Goal: Obtain resource: Download file/media

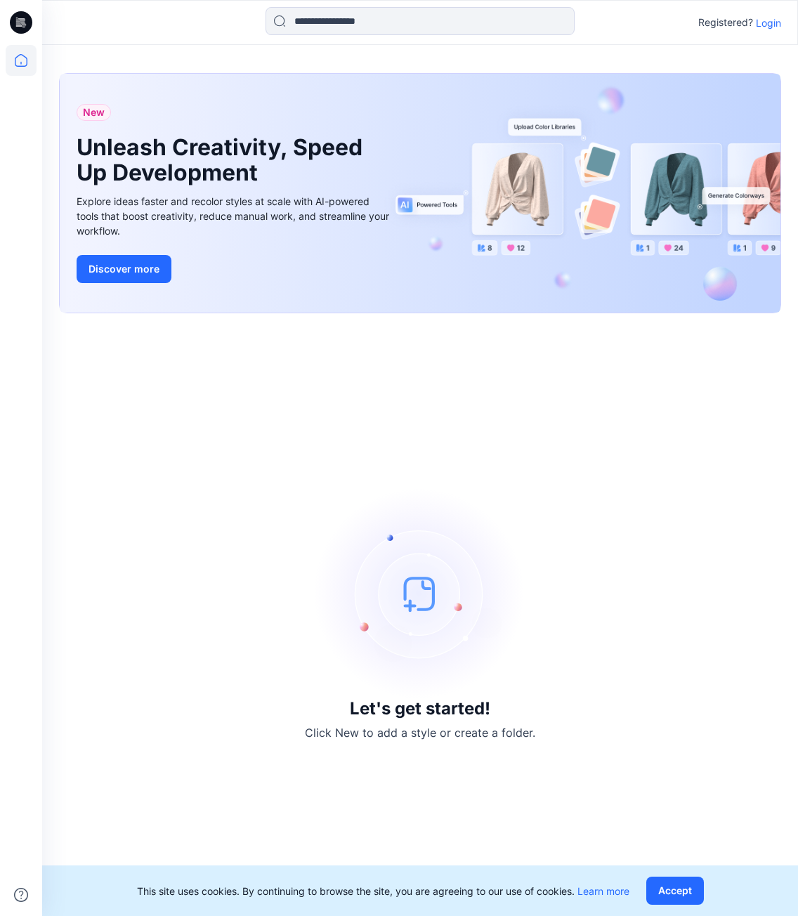
click at [769, 29] on p "Login" at bounding box center [768, 22] width 25 height 15
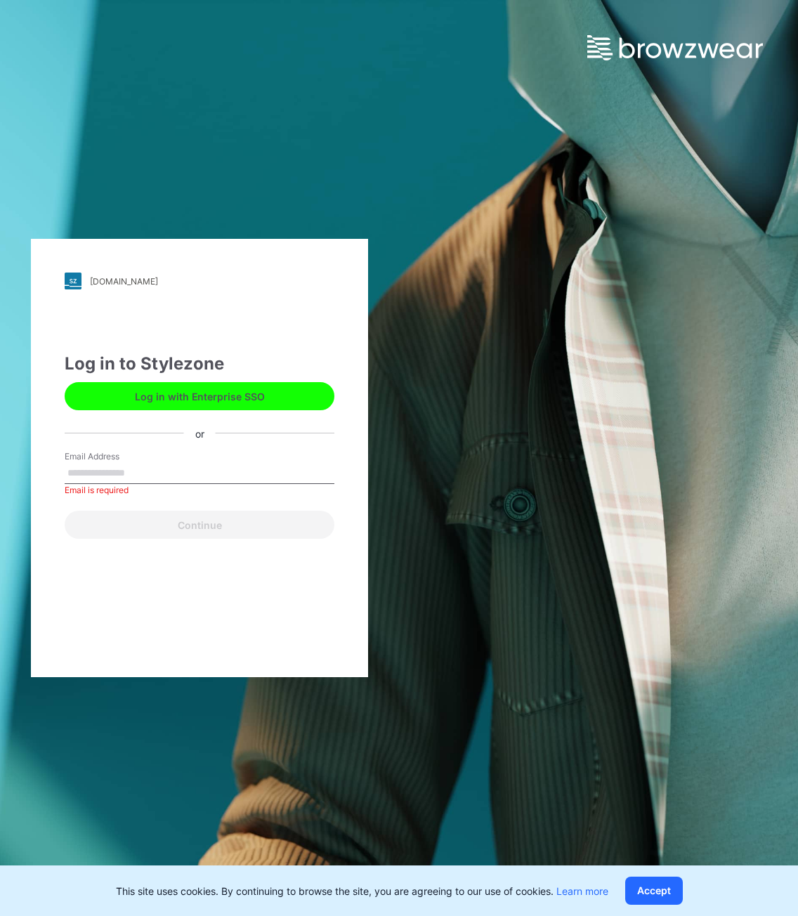
click at [150, 469] on input "Email Address" at bounding box center [200, 473] width 270 height 21
paste input "**********"
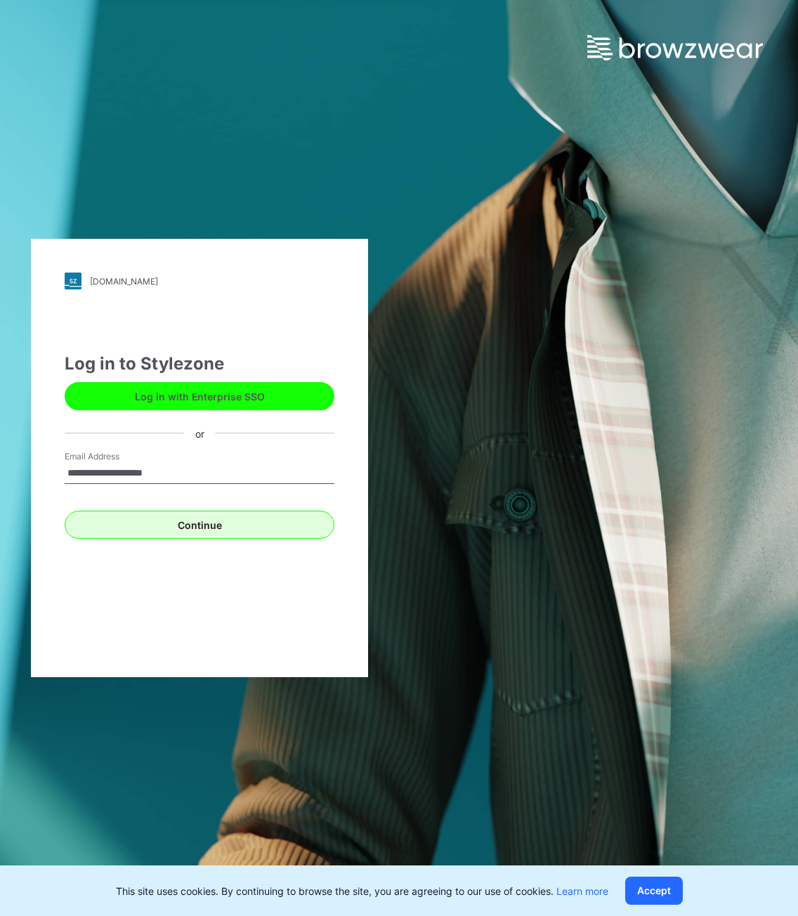
type input "**********"
click at [97, 524] on button "Continue" at bounding box center [200, 525] width 270 height 28
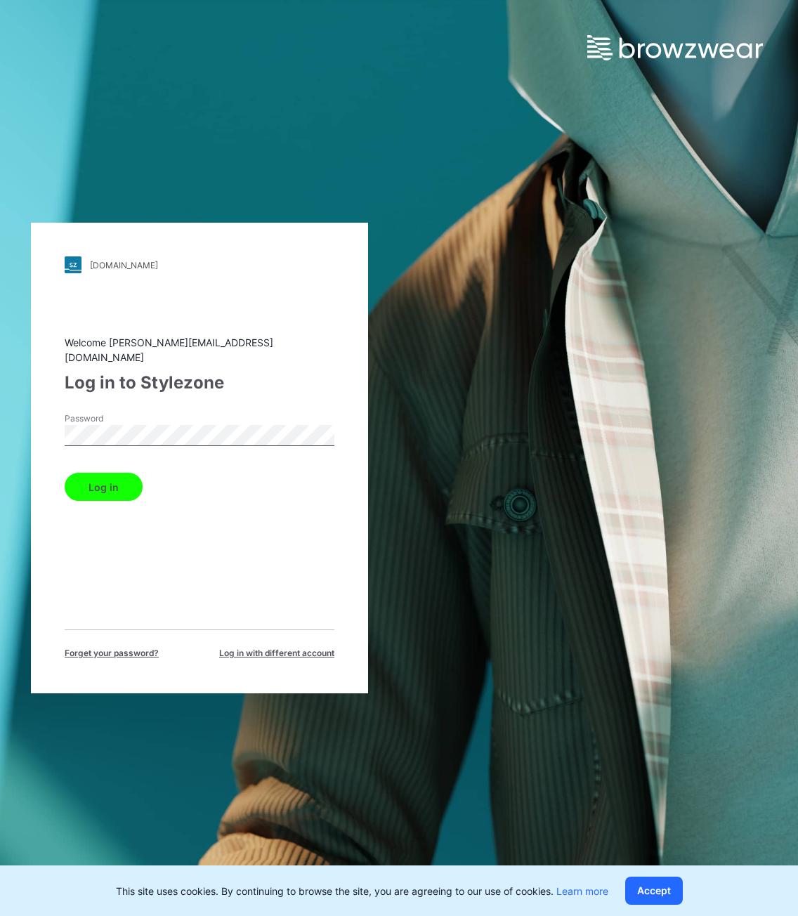
click at [114, 467] on div "Log in" at bounding box center [200, 484] width 270 height 34
click at [126, 481] on button "Log in" at bounding box center [104, 487] width 78 height 28
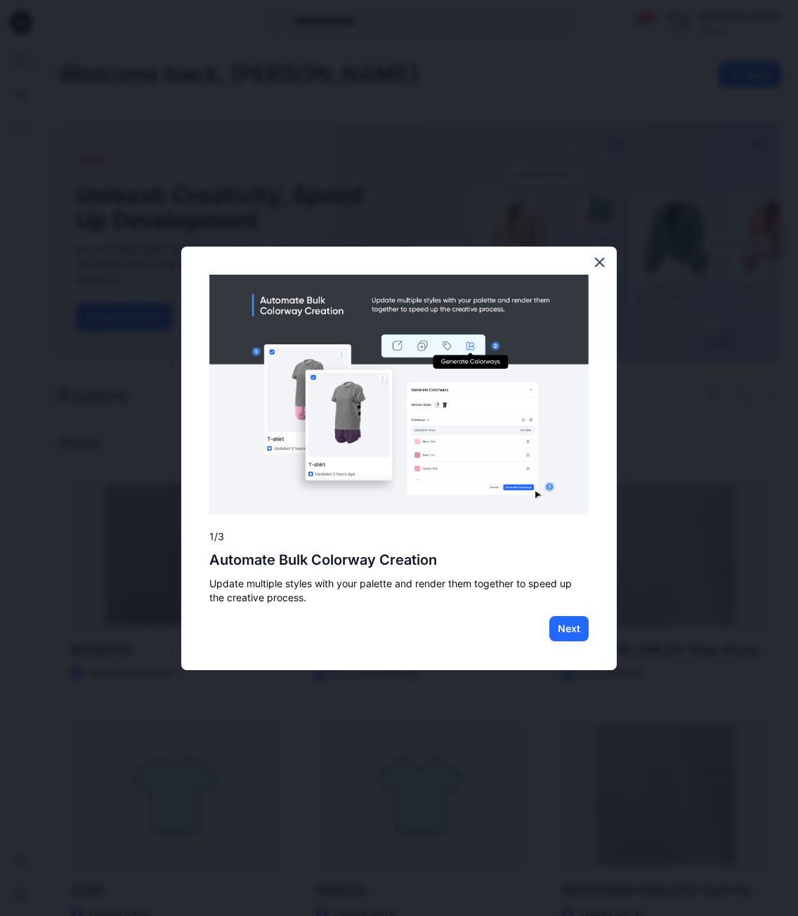
click at [416, 633] on div "Next" at bounding box center [398, 629] width 379 height 27
click at [571, 645] on div "× 1/3 Automate Bulk Colorway Creation Update multiple styles with your palette …" at bounding box center [399, 459] width 436 height 424
click at [569, 640] on div "× 1/3 Automate Bulk Colorway Creation Update multiple styles with your palette …" at bounding box center [399, 459] width 436 height 424
click at [574, 639] on button "Next" at bounding box center [568, 628] width 39 height 25
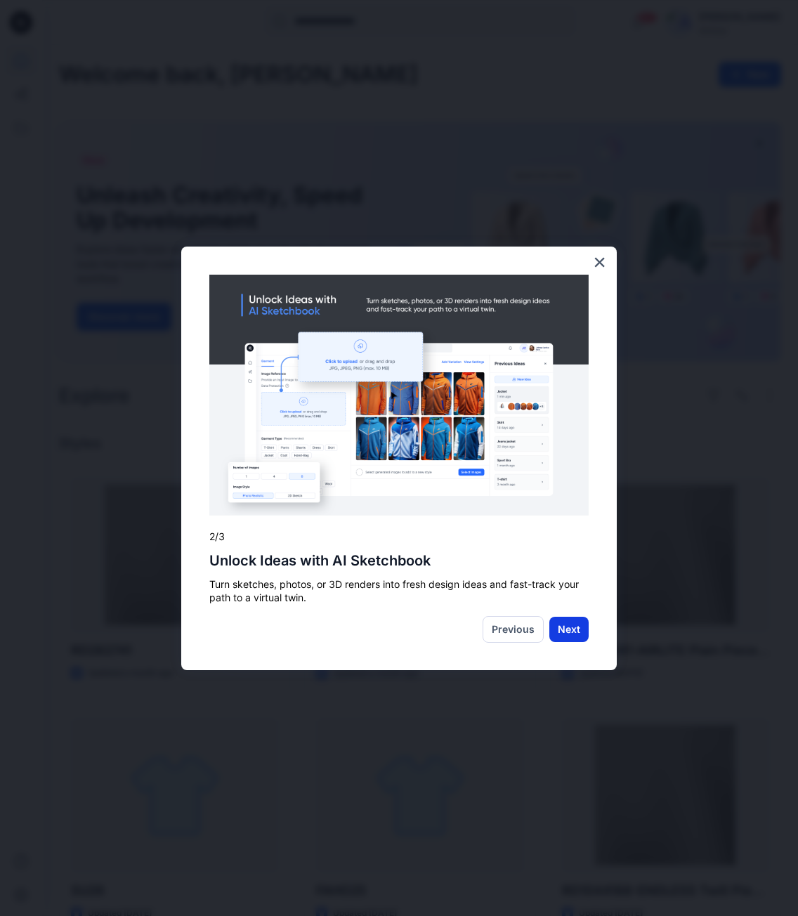
click at [552, 639] on button "Next" at bounding box center [568, 629] width 39 height 25
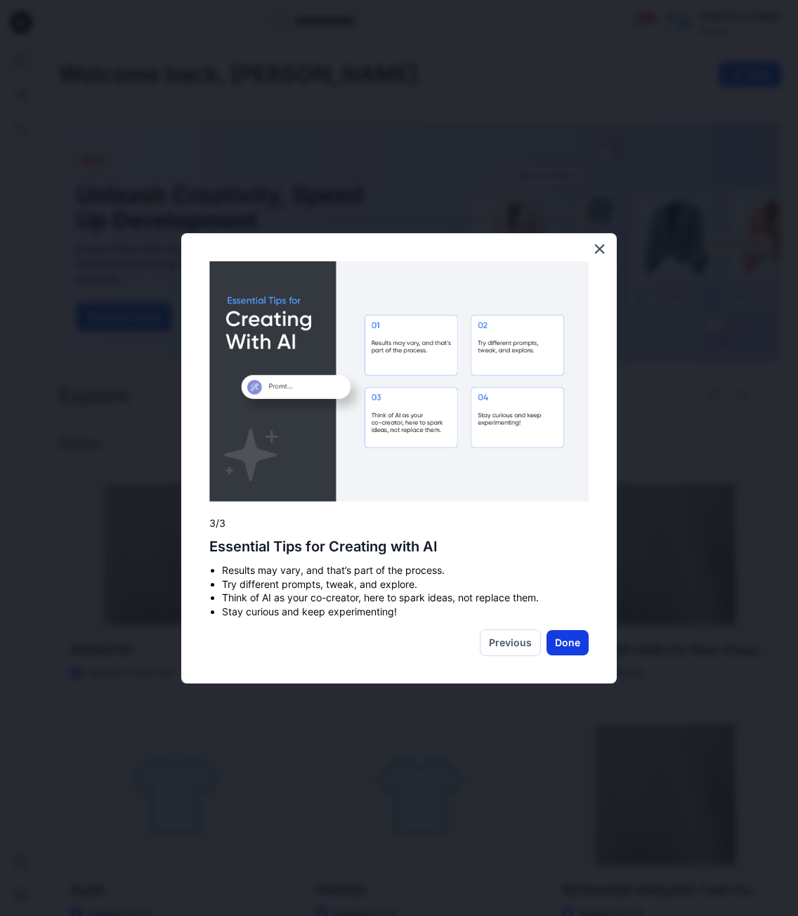
click at [568, 638] on button "Done" at bounding box center [568, 642] width 42 height 25
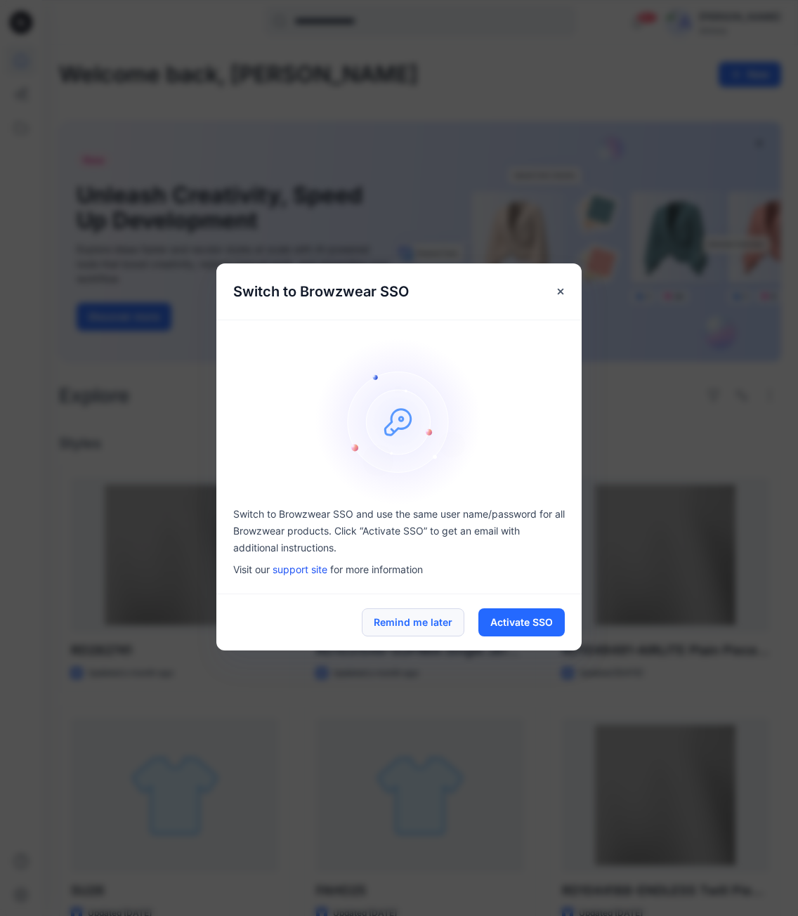
click at [419, 626] on button "Remind me later" at bounding box center [413, 622] width 103 height 28
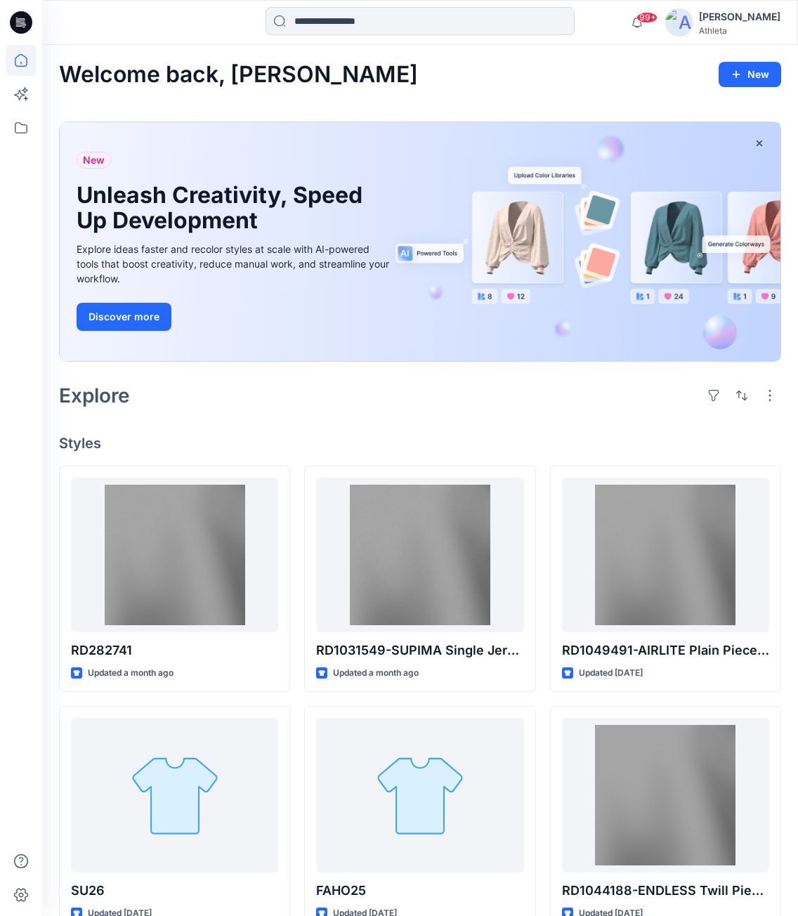
click at [407, 624] on button "Remind me later" at bounding box center [413, 622] width 103 height 28
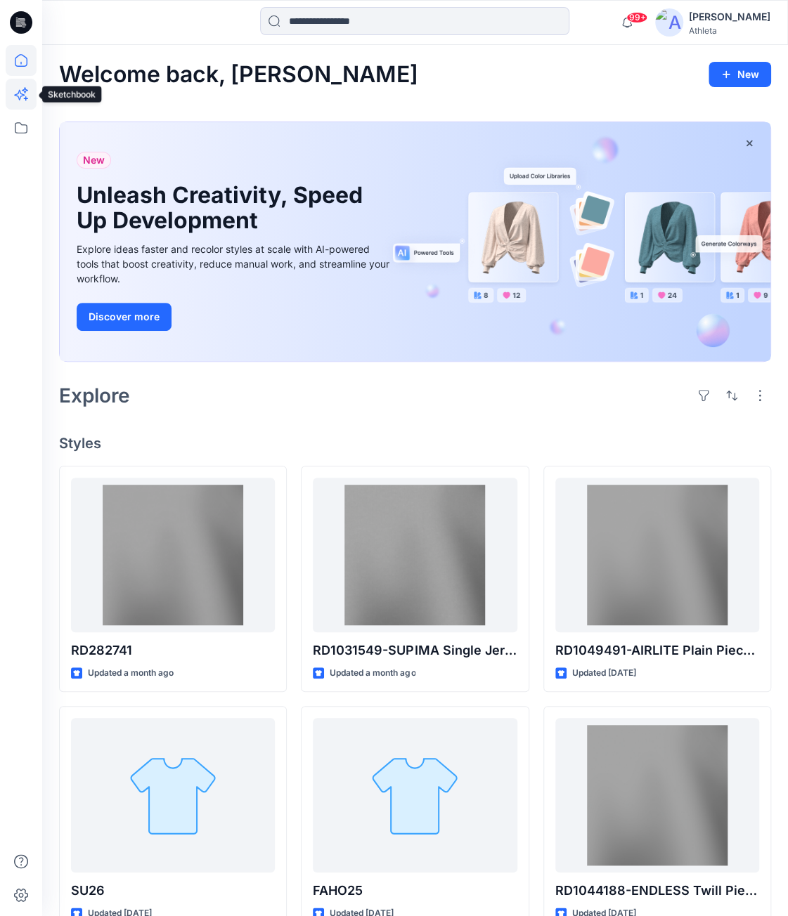
click at [26, 96] on icon at bounding box center [26, 98] width 4 height 4
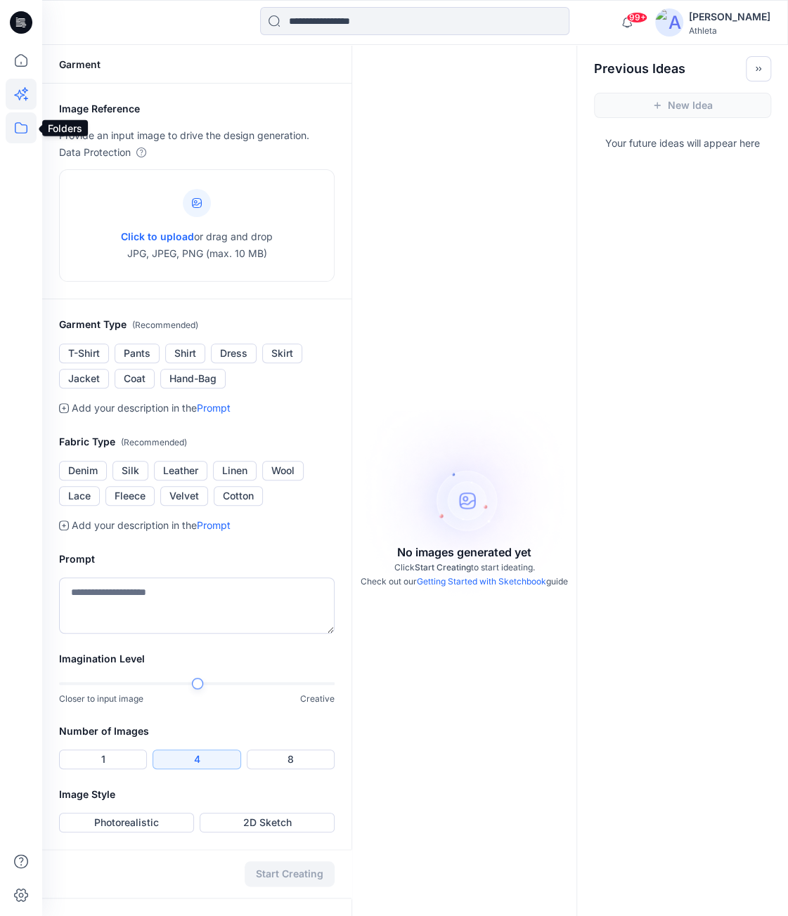
click at [30, 124] on icon at bounding box center [21, 127] width 31 height 31
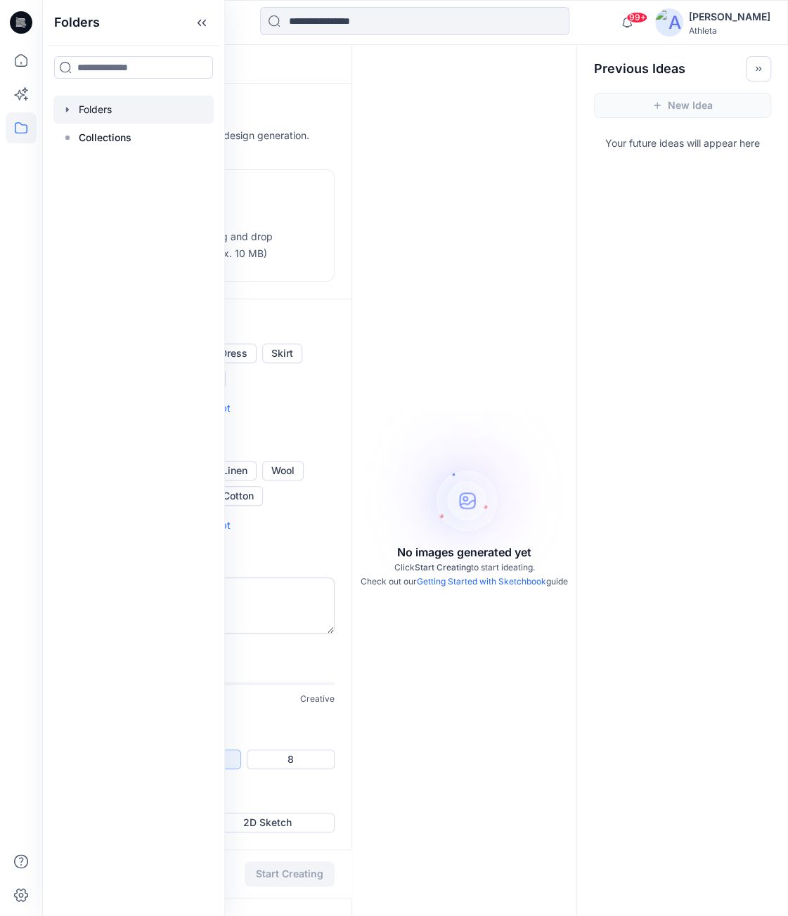
click at [119, 120] on div at bounding box center [133, 110] width 160 height 28
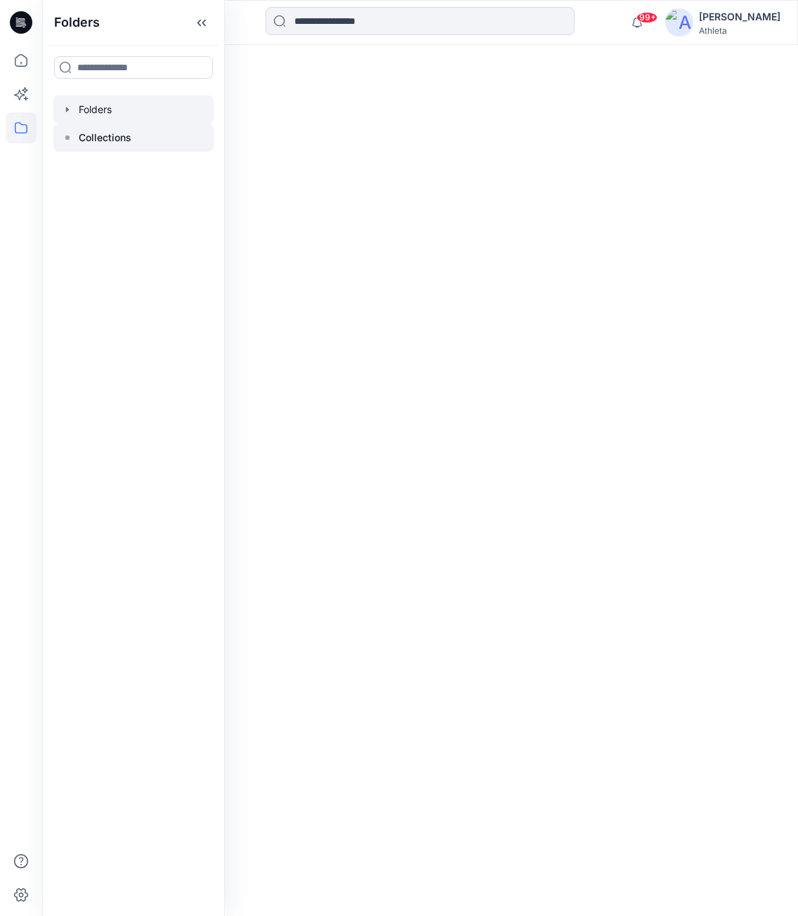
click at [135, 141] on div at bounding box center [133, 138] width 160 height 28
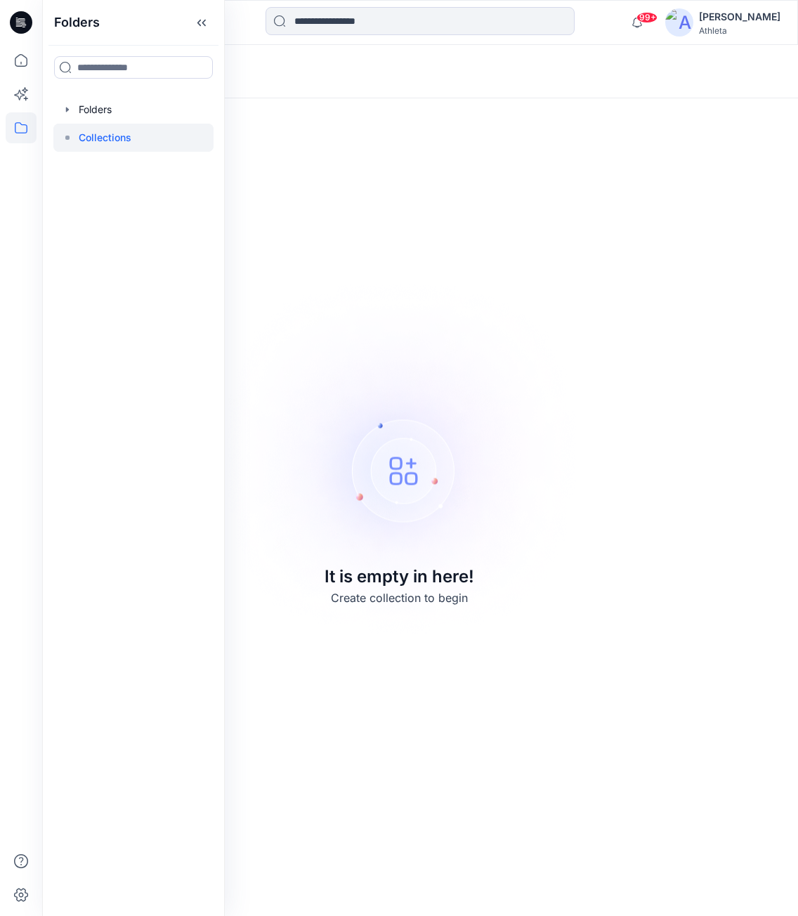
click at [65, 134] on icon at bounding box center [67, 137] width 11 height 11
click at [65, 112] on icon "button" at bounding box center [67, 109] width 11 height 11
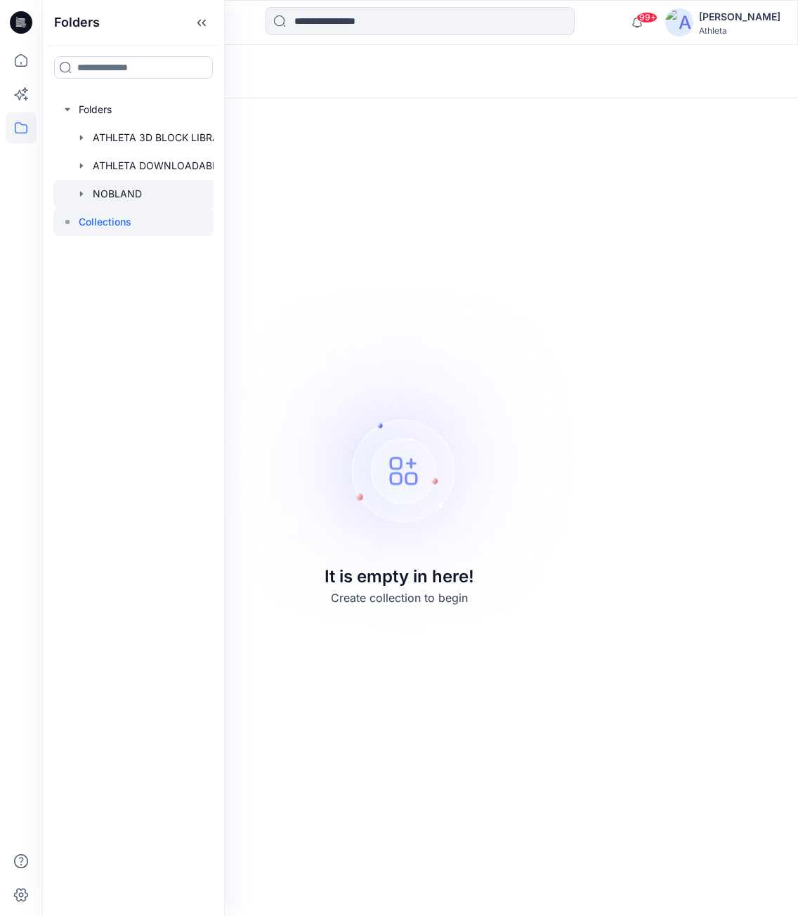
click at [115, 181] on div at bounding box center [151, 194] width 197 height 28
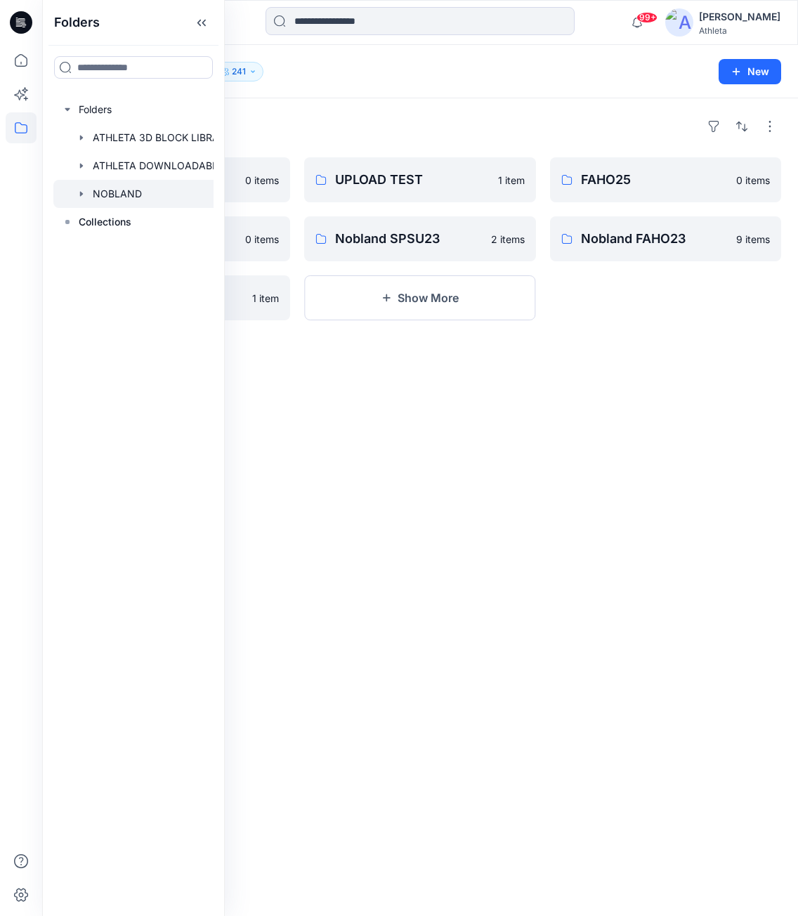
click at [379, 96] on div "Folders NOBLAND 241 New" at bounding box center [420, 71] width 756 height 53
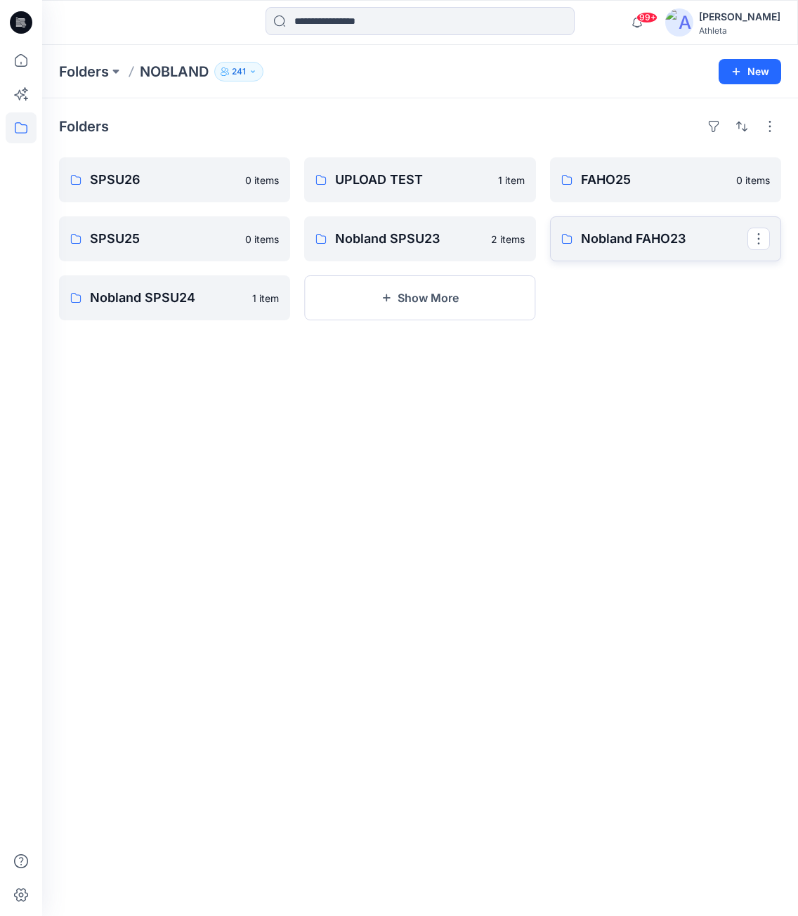
click at [628, 238] on p "Nobland FAHO23" at bounding box center [664, 239] width 167 height 20
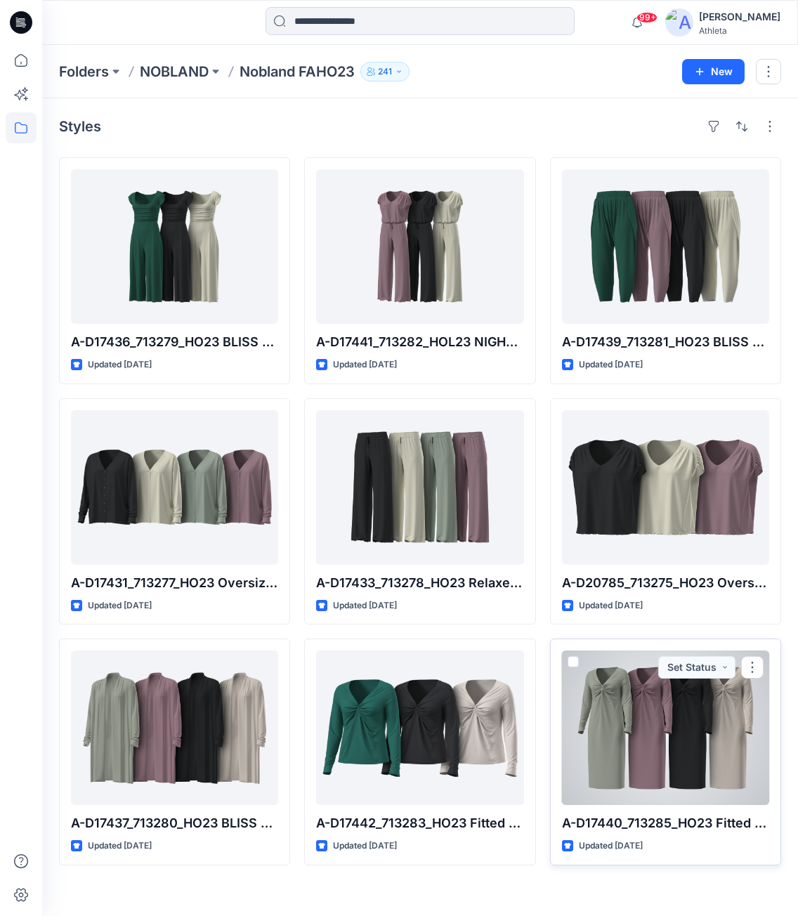
click at [668, 706] on div at bounding box center [665, 728] width 207 height 155
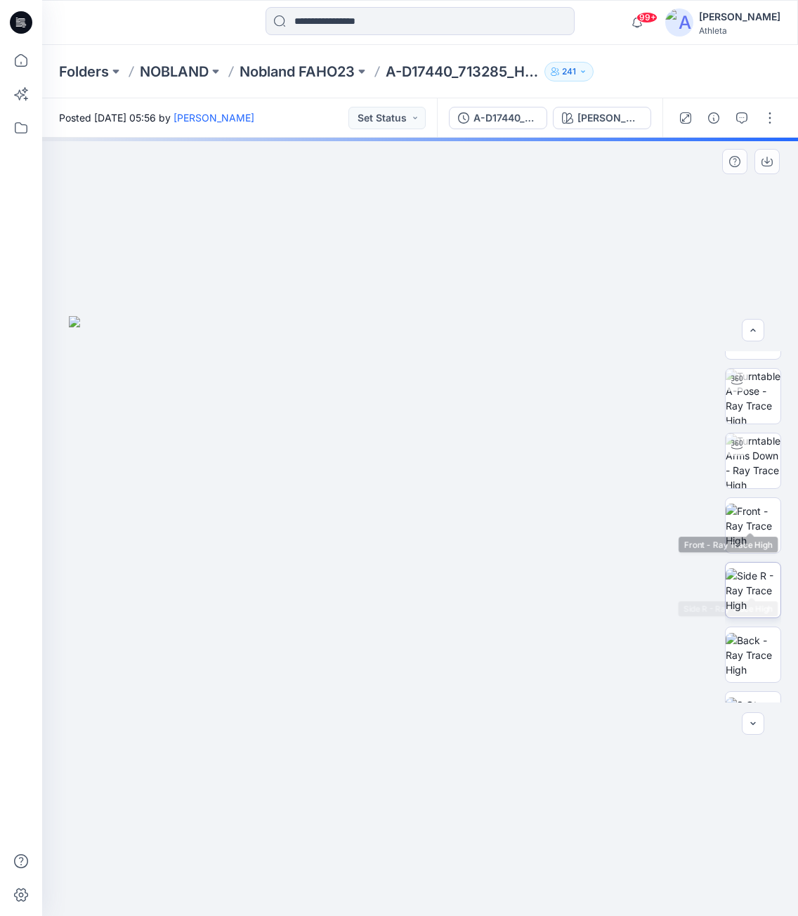
scroll to position [70, 0]
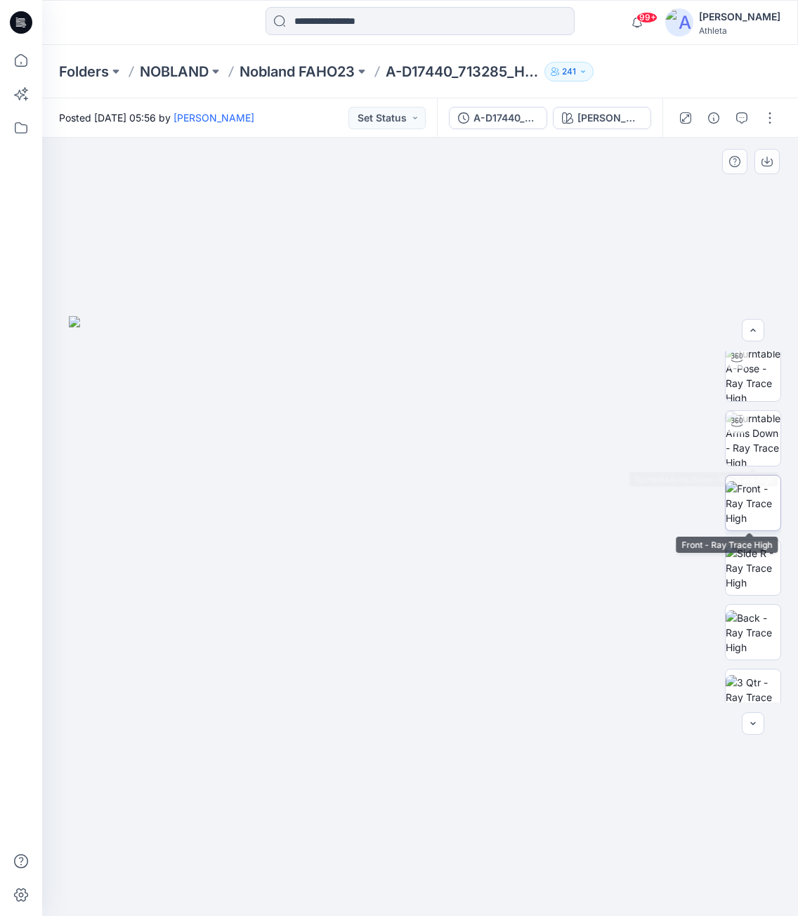
click at [750, 489] on img at bounding box center [753, 503] width 55 height 44
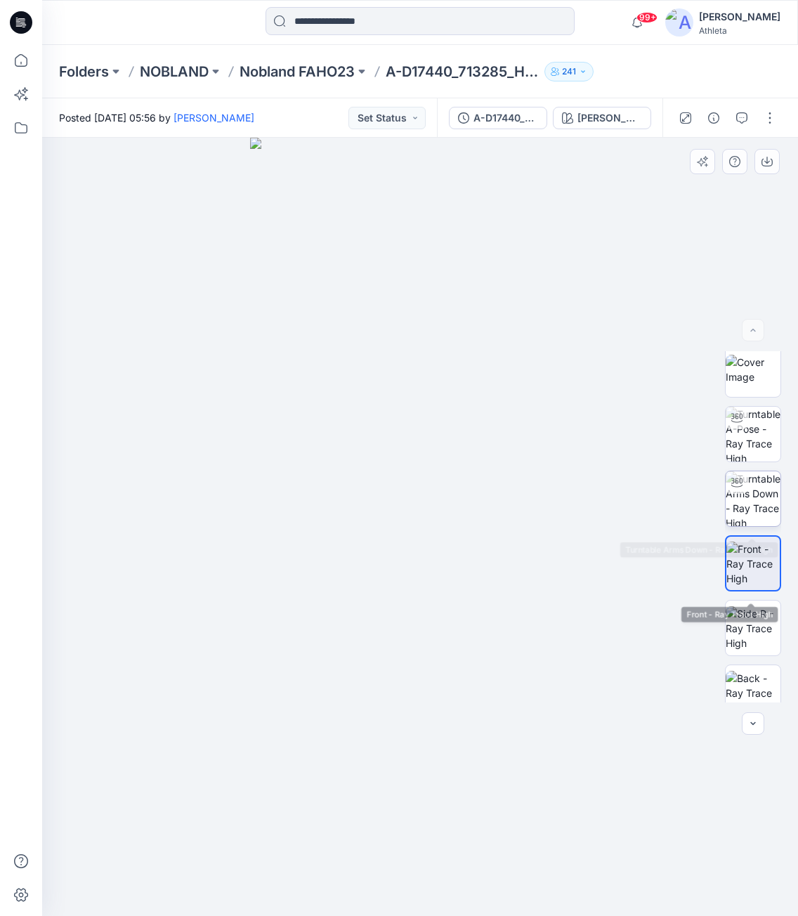
scroll to position [0, 0]
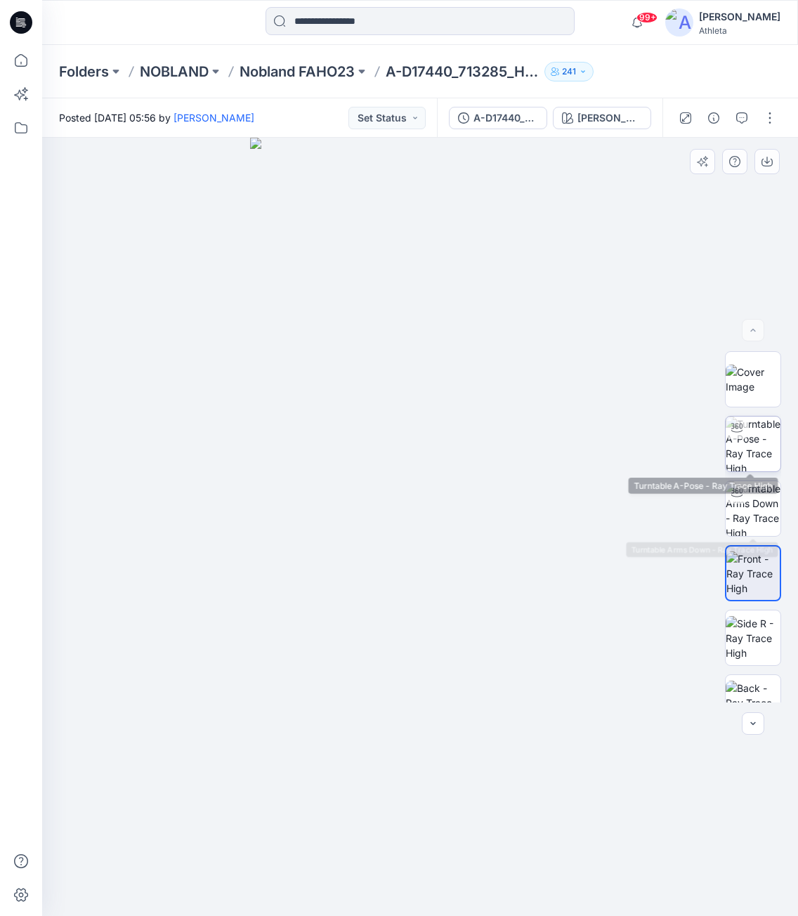
click at [751, 464] on img at bounding box center [753, 444] width 55 height 55
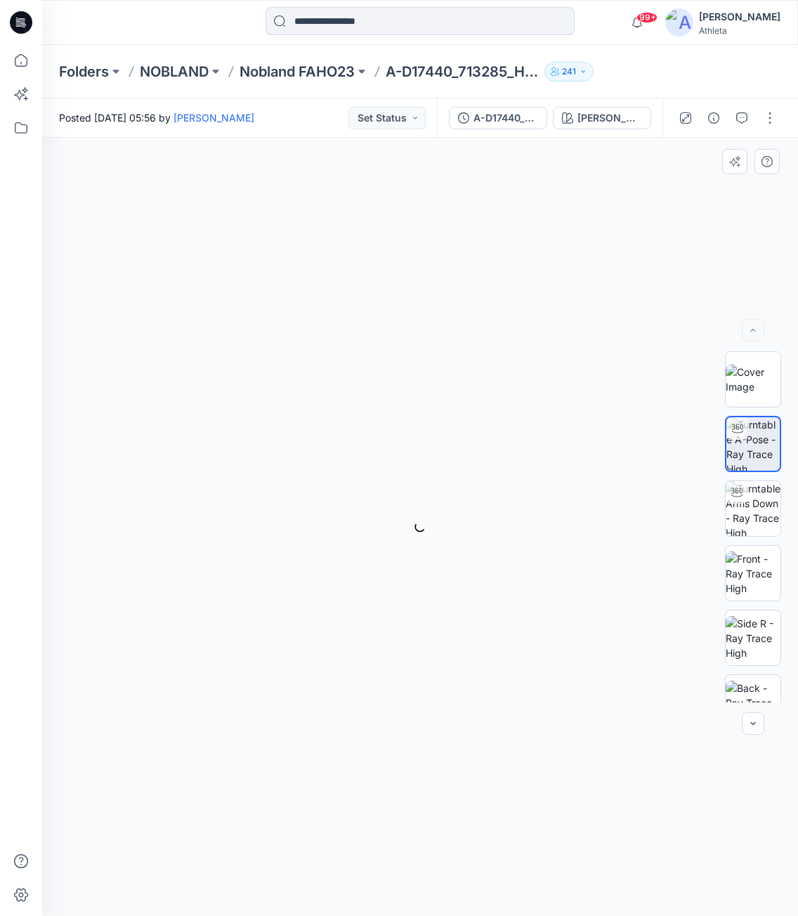
click at [750, 408] on div "BW" at bounding box center [753, 526] width 56 height 351
click at [764, 394] on img at bounding box center [753, 380] width 55 height 30
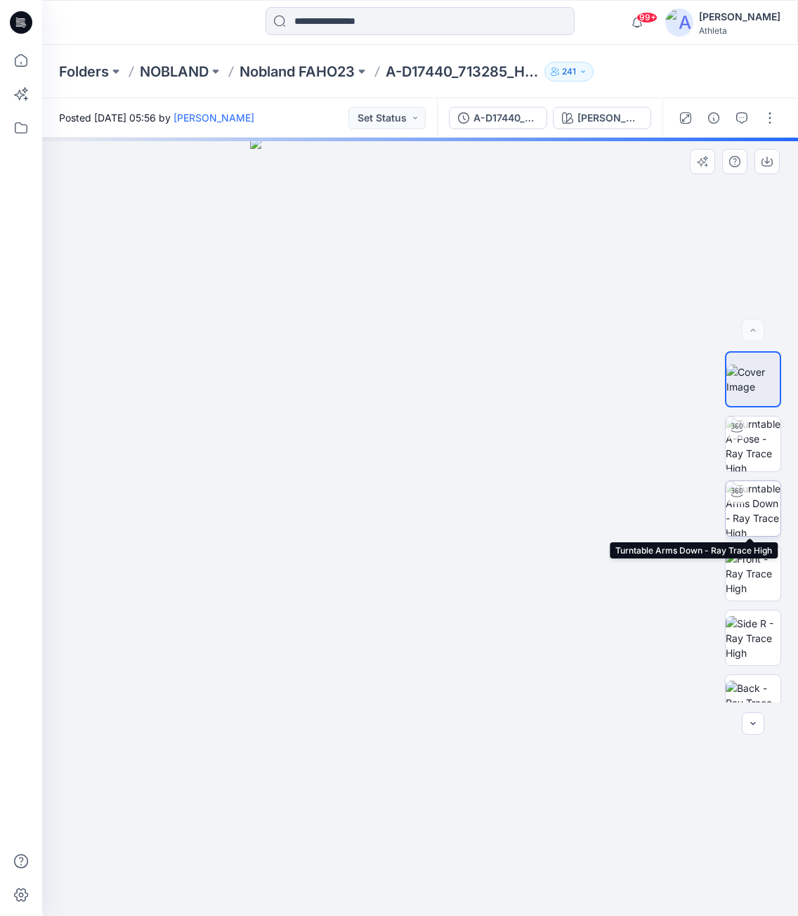
click at [746, 526] on img at bounding box center [753, 508] width 55 height 55
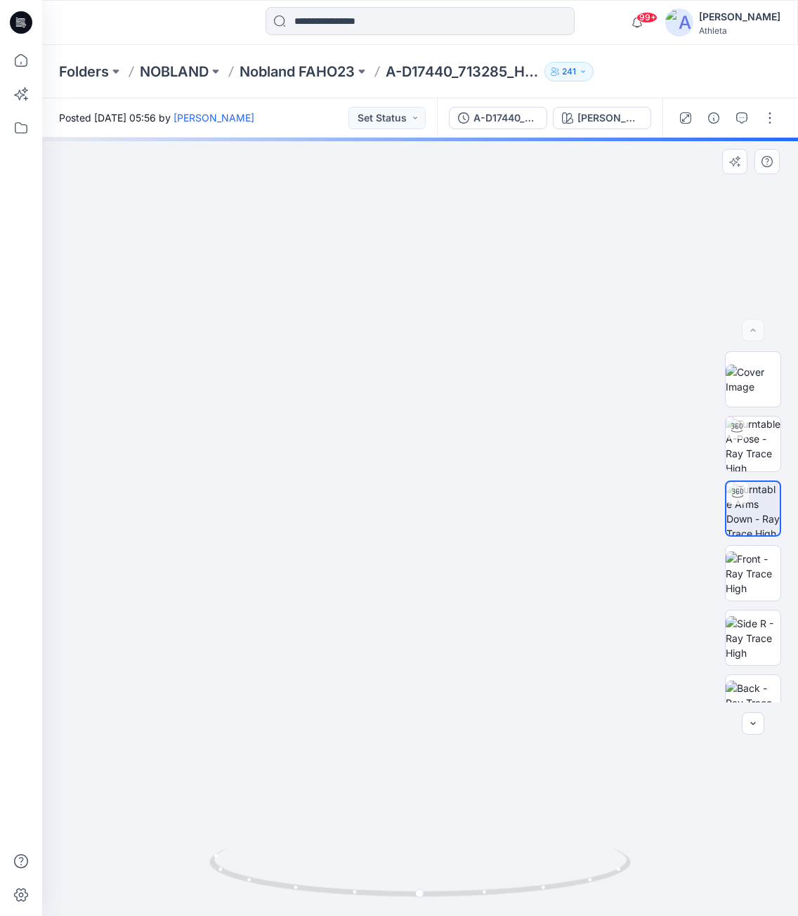
drag, startPoint x: 433, startPoint y: 314, endPoint x: 429, endPoint y: 514, distance: 200.3
click at [429, 515] on img at bounding box center [416, 412] width 1667 height 1007
click at [755, 552] on img at bounding box center [753, 574] width 55 height 44
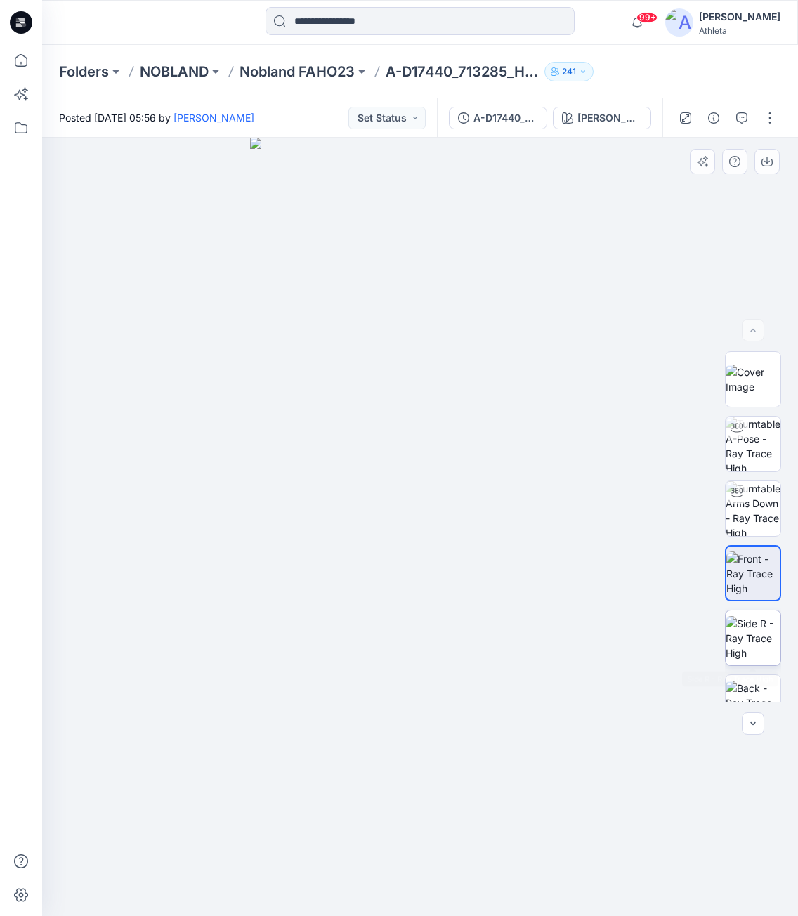
click at [758, 644] on img at bounding box center [753, 638] width 55 height 44
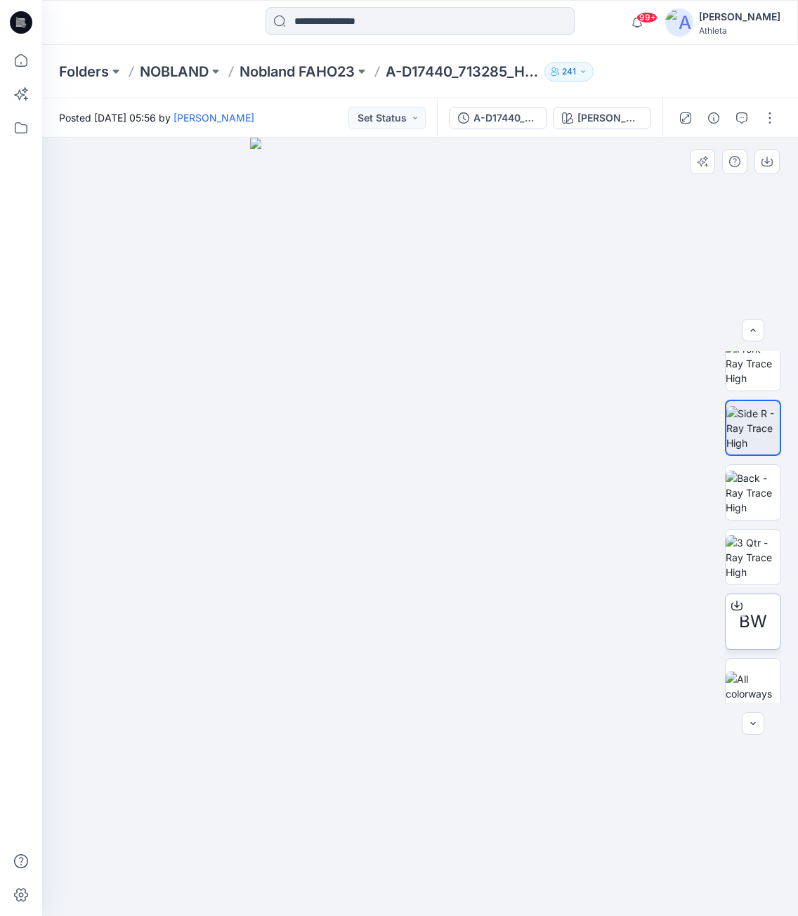
scroll to position [211, 0]
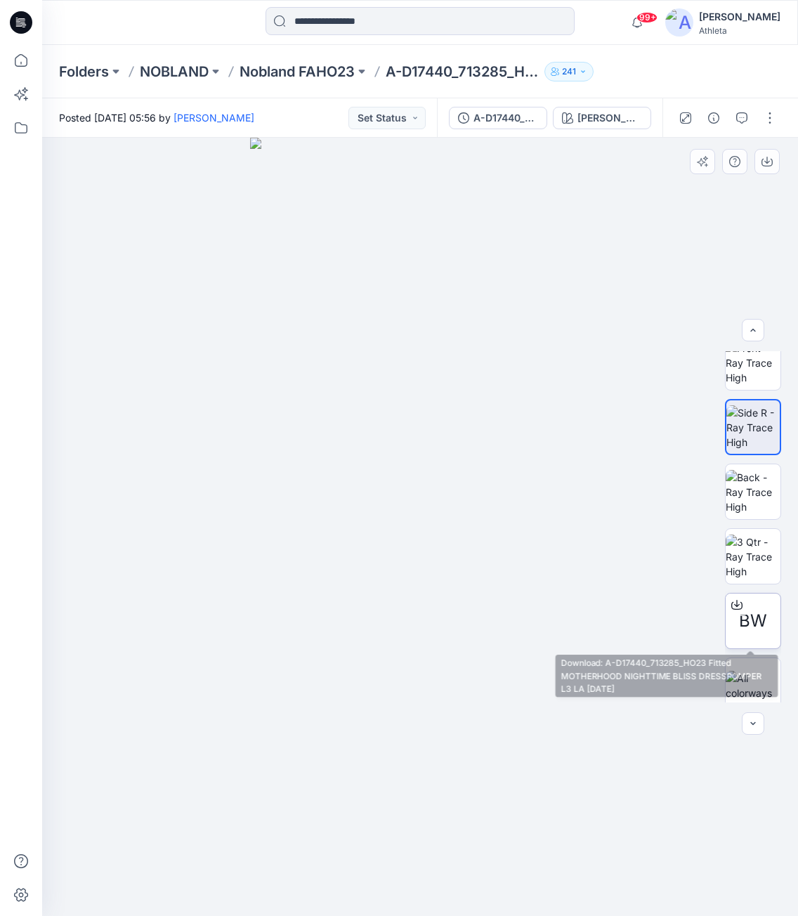
click at [748, 621] on span "BW" at bounding box center [753, 620] width 28 height 25
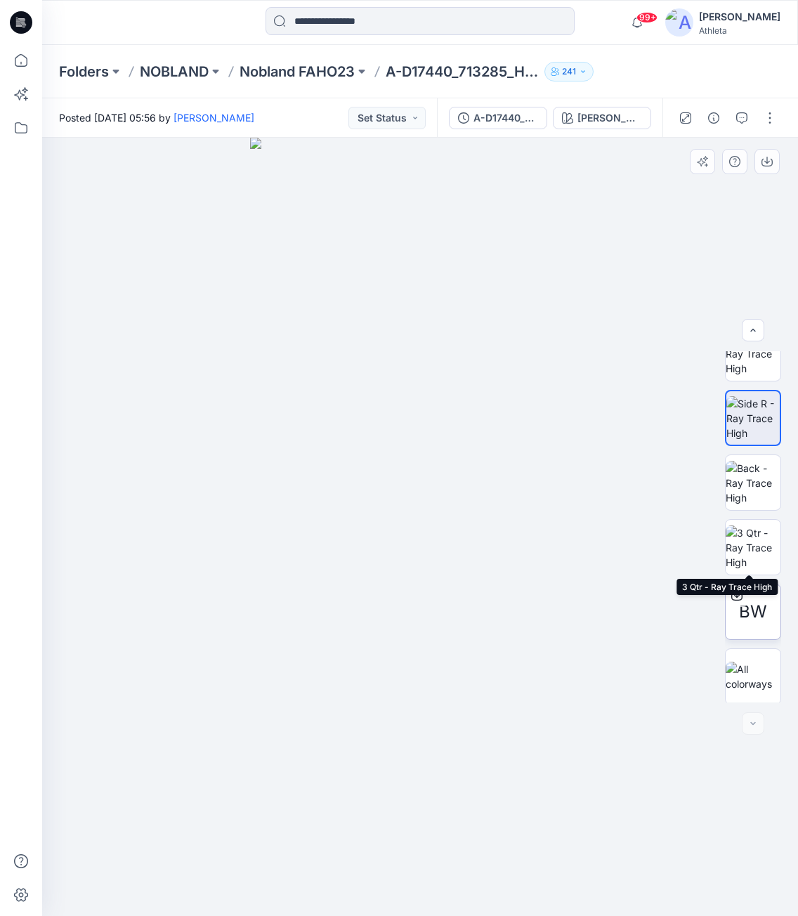
scroll to position [222, 0]
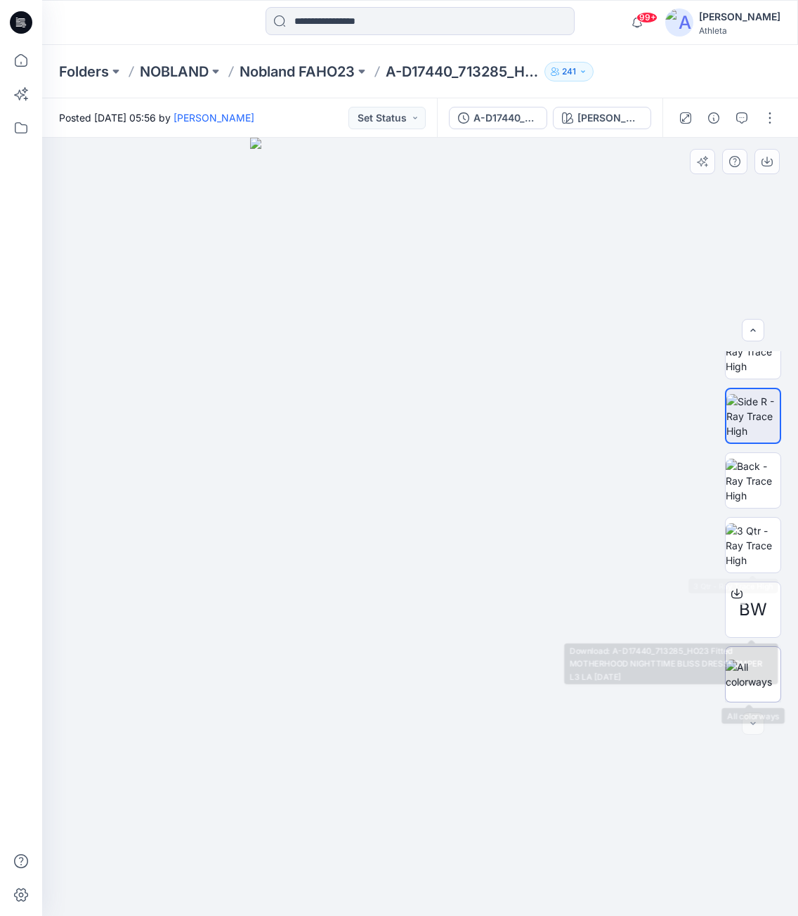
click at [762, 656] on div at bounding box center [753, 674] width 56 height 56
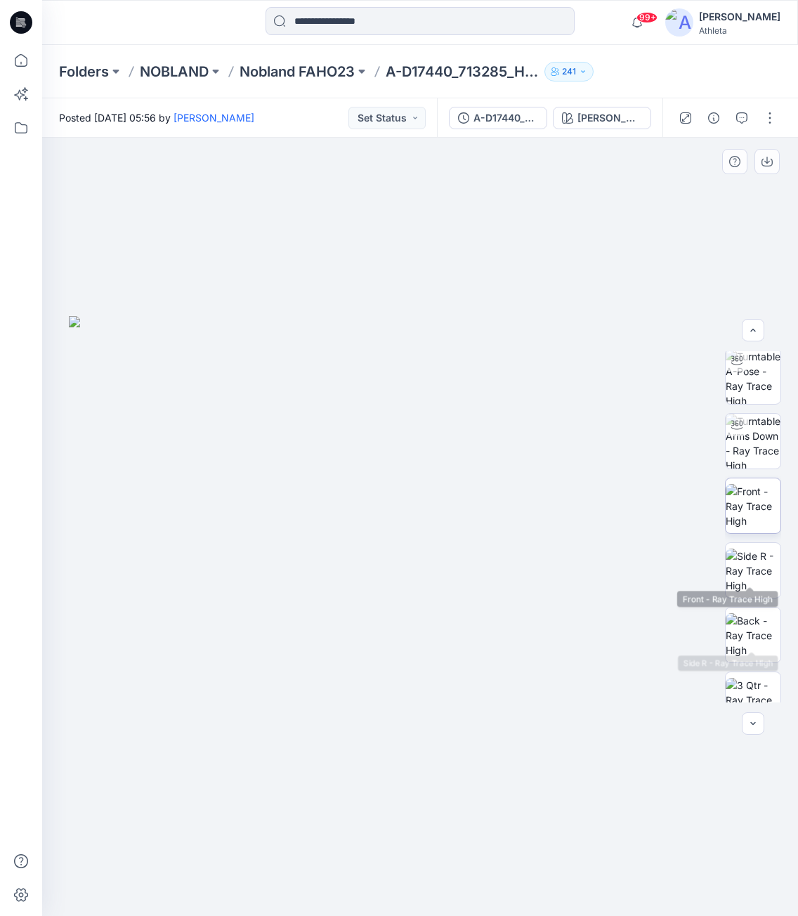
scroll to position [11, 0]
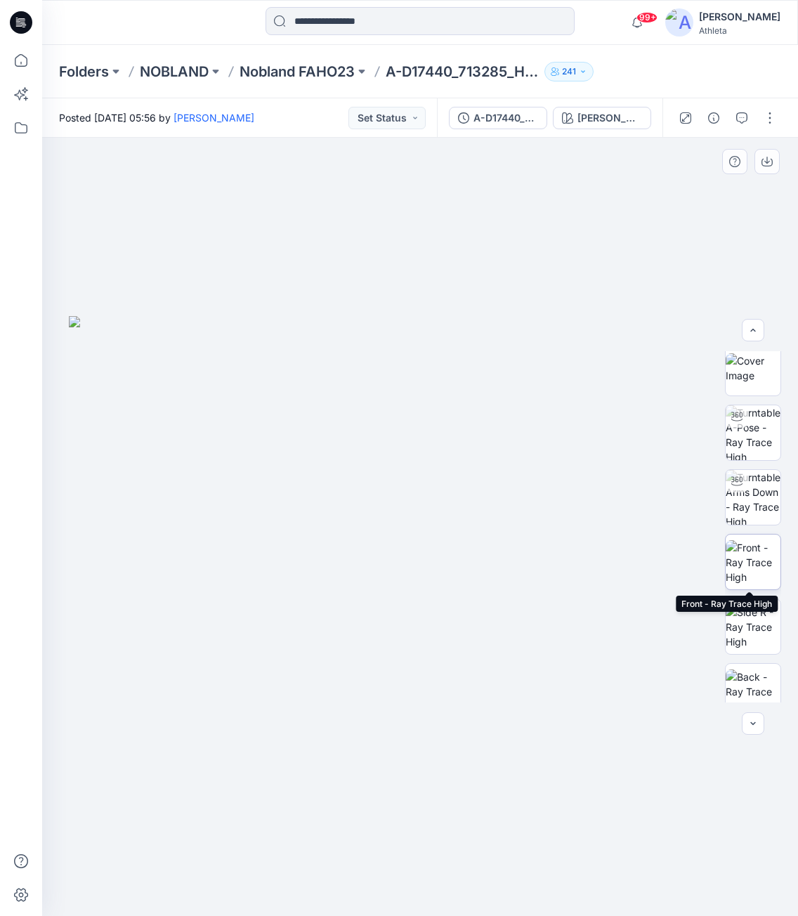
click at [767, 559] on img at bounding box center [753, 562] width 55 height 44
click at [427, 442] on img at bounding box center [420, 527] width 341 height 779
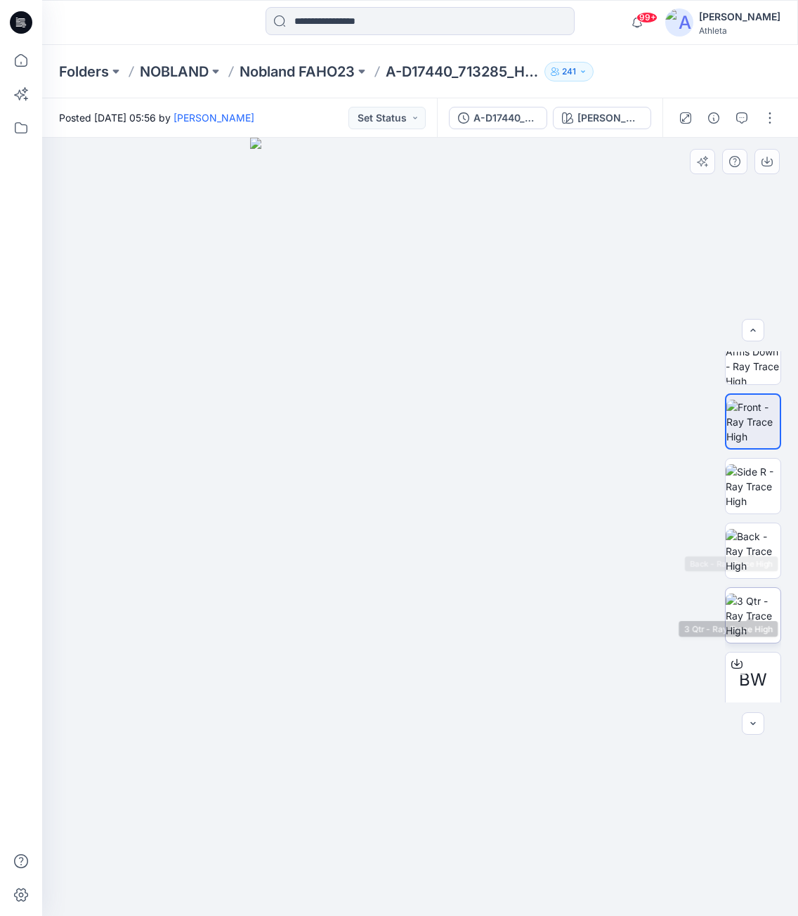
scroll to position [222, 0]
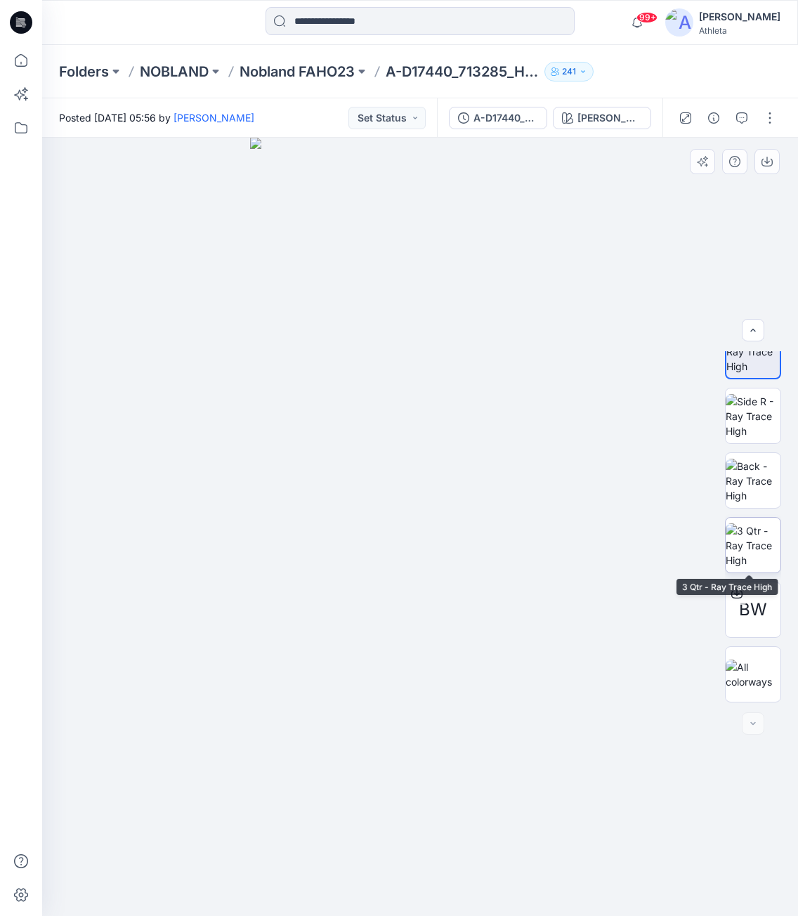
click at [752, 548] on img at bounding box center [753, 545] width 55 height 44
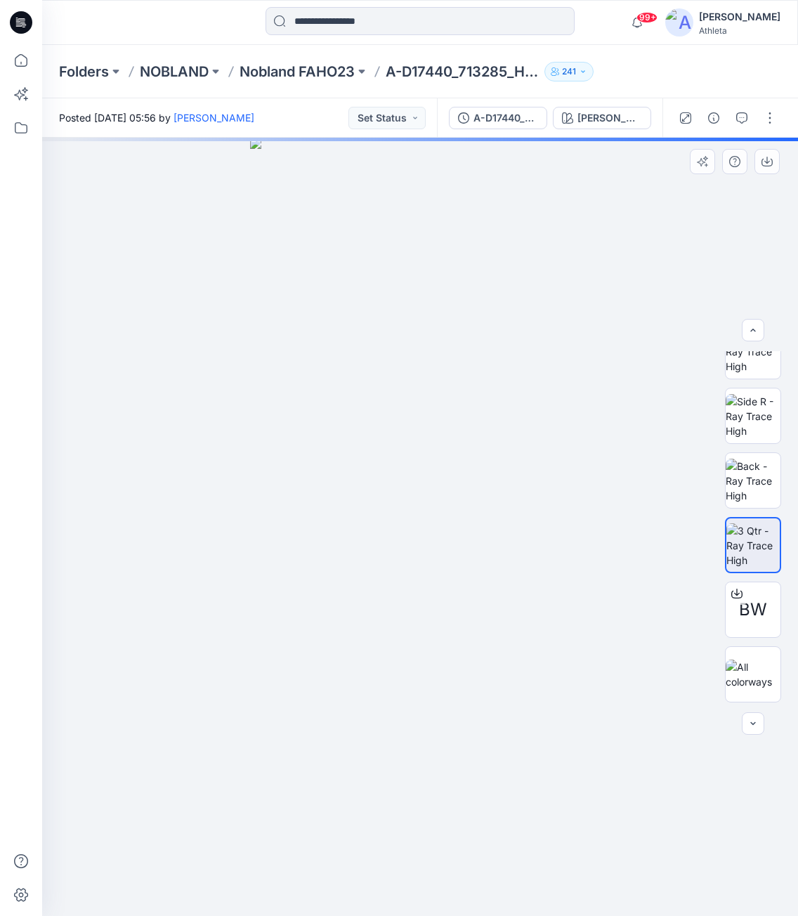
scroll to position [152, 0]
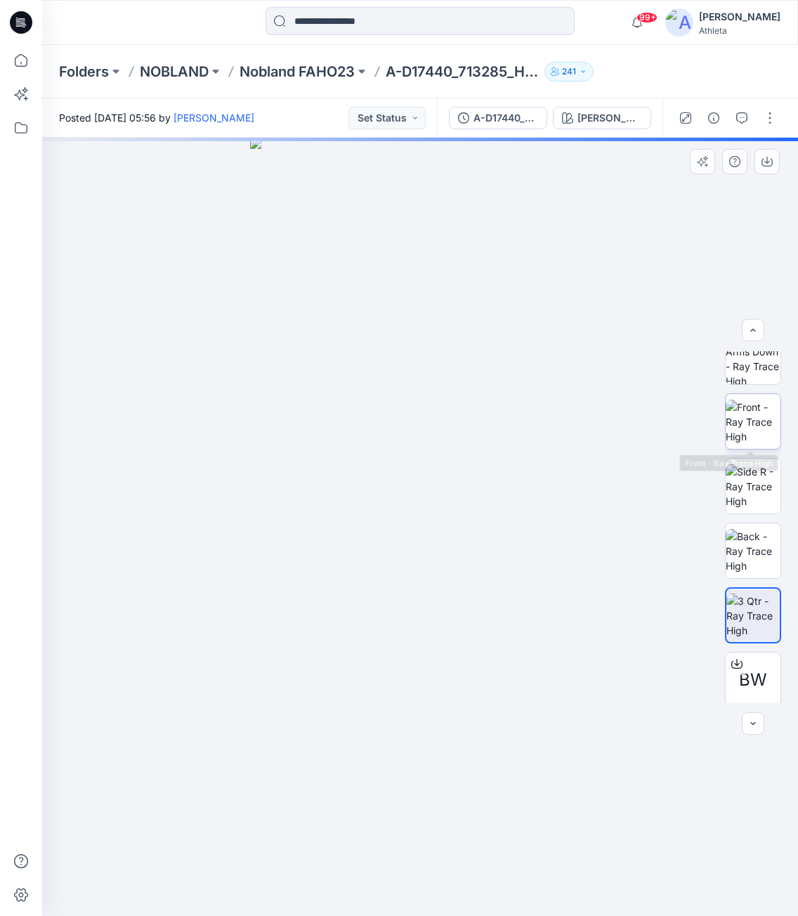
click at [749, 442] on img at bounding box center [753, 422] width 55 height 44
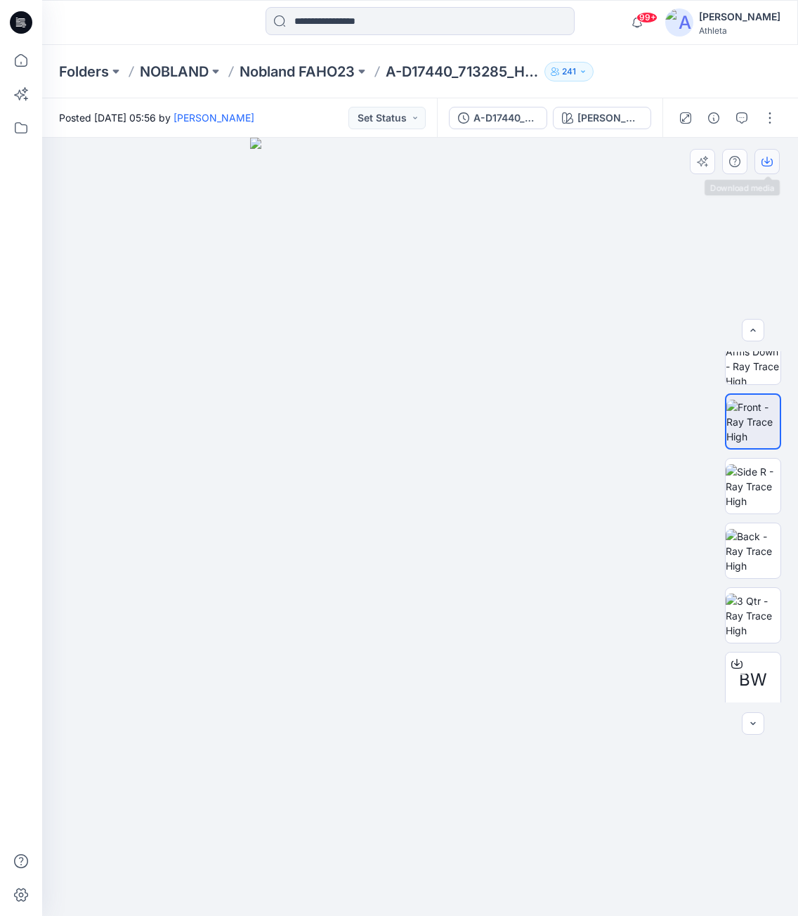
click at [766, 167] on icon "button" at bounding box center [767, 163] width 11 height 8
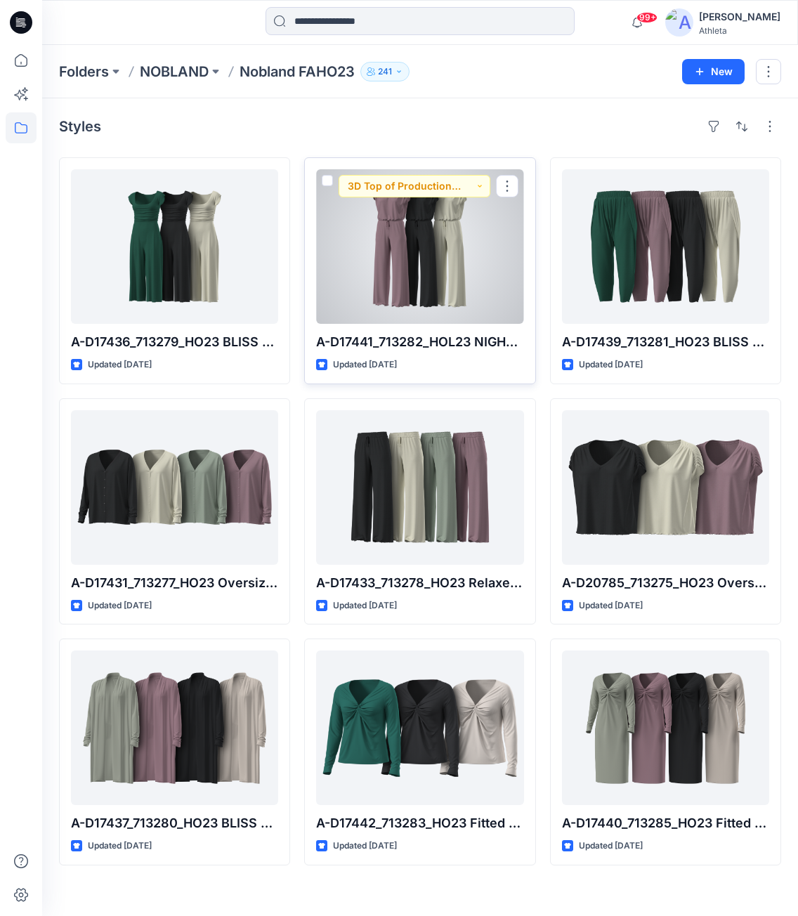
click at [439, 221] on div at bounding box center [419, 246] width 207 height 155
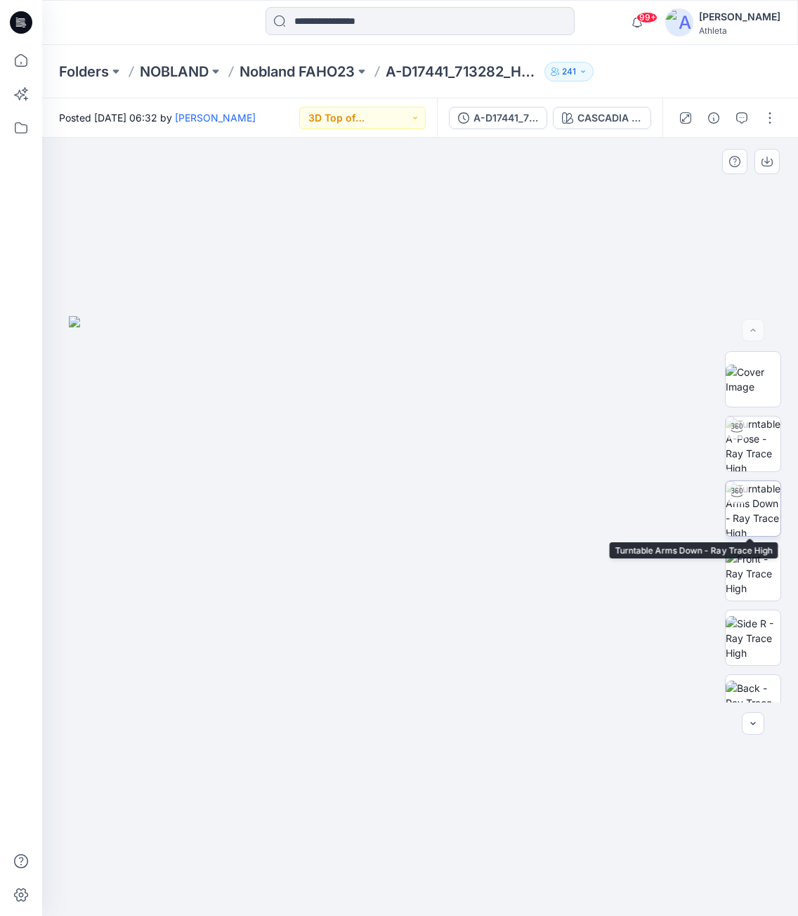
click at [755, 515] on img at bounding box center [753, 508] width 55 height 55
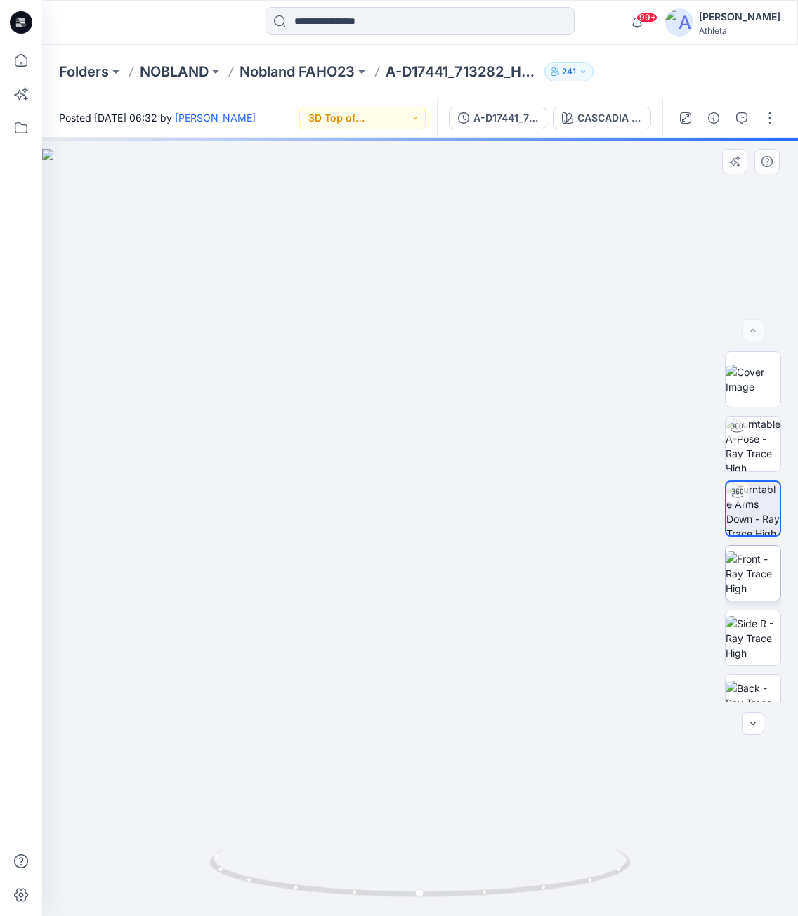
click at [743, 585] on img at bounding box center [753, 574] width 55 height 44
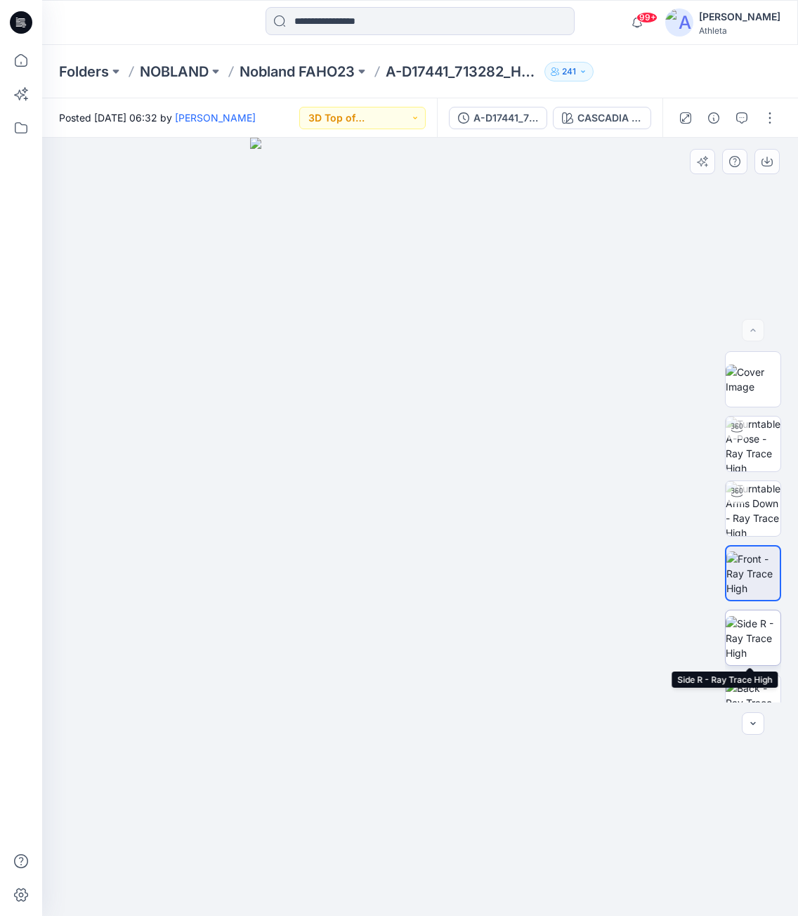
click at [752, 637] on img at bounding box center [753, 638] width 55 height 44
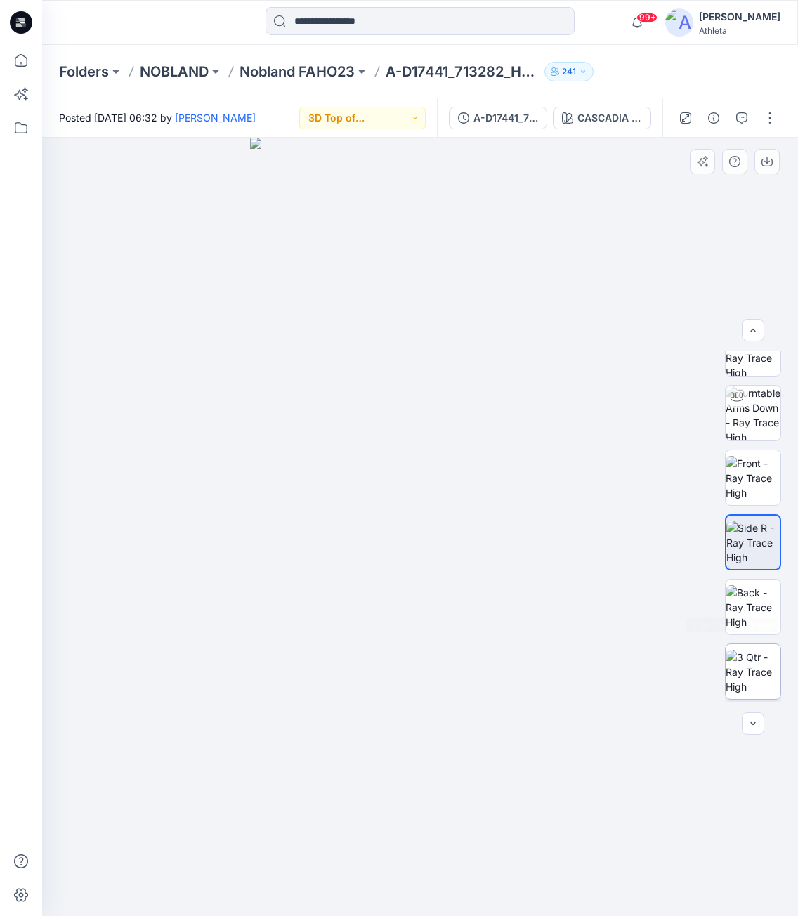
scroll to position [211, 0]
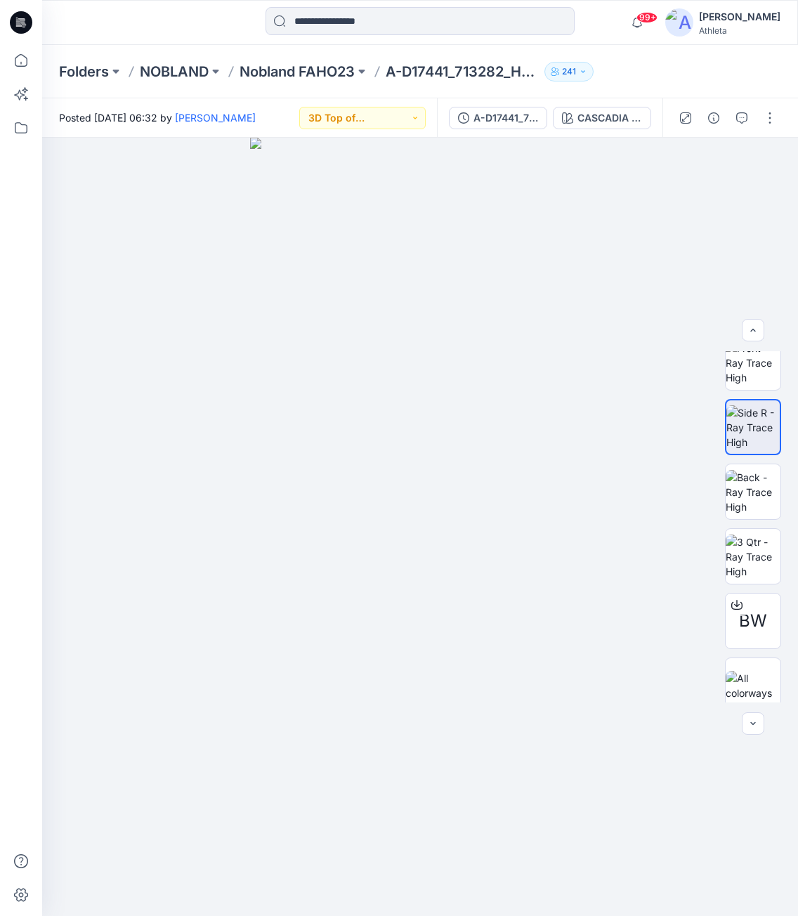
click at [405, 63] on p "A-D17441_713282_HOL23 NIGHTTIME BLISS VNECK ROMPER L3 LA 11JAN23" at bounding box center [462, 72] width 153 height 20
click at [340, 68] on p "Nobland FAHO23" at bounding box center [297, 72] width 115 height 20
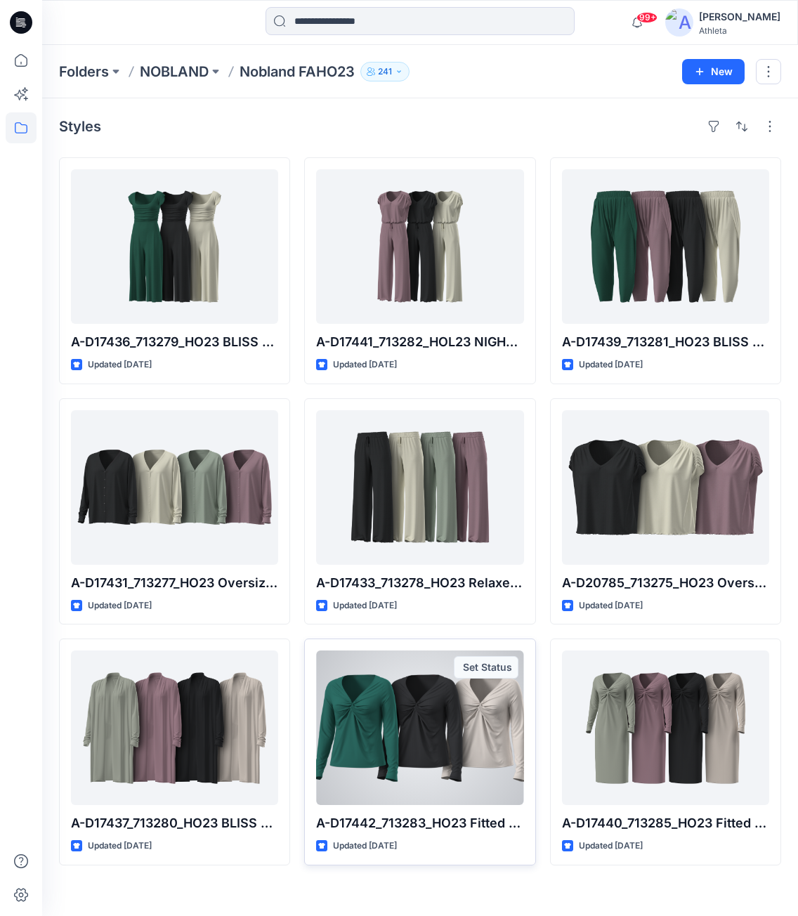
click at [360, 767] on div at bounding box center [419, 728] width 207 height 155
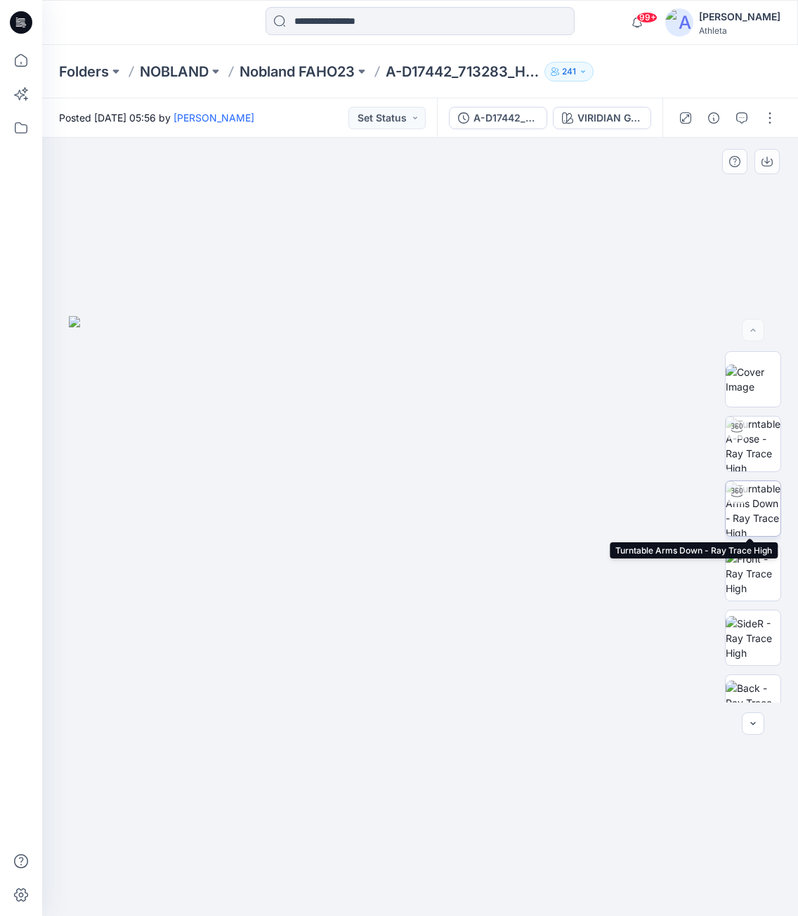
click at [745, 520] on img at bounding box center [753, 508] width 55 height 55
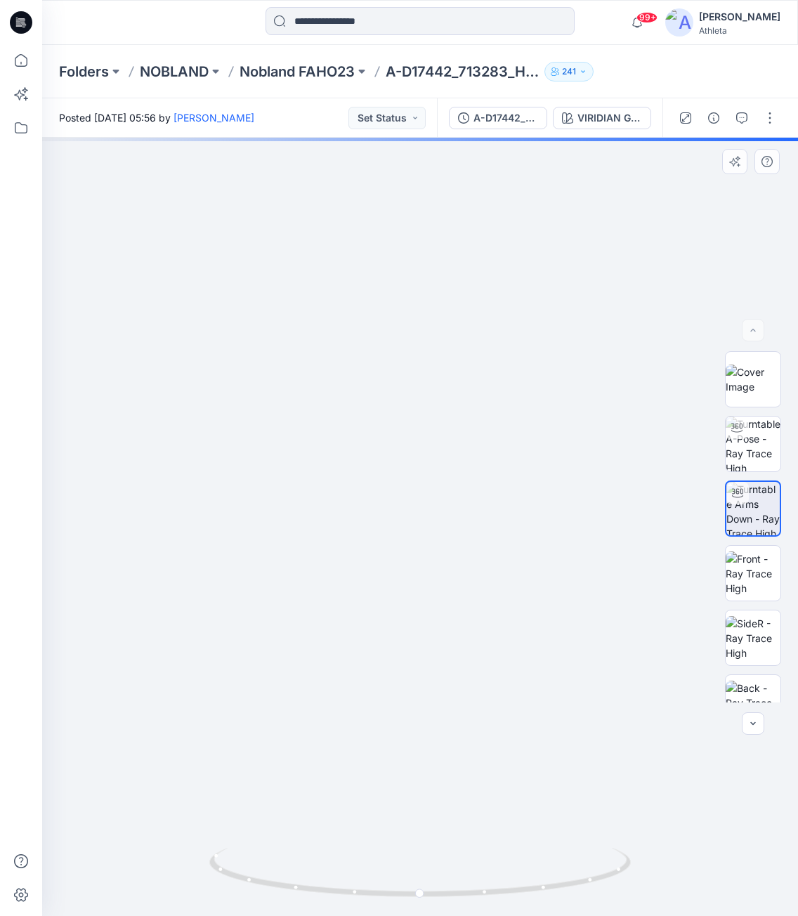
drag, startPoint x: 526, startPoint y: 315, endPoint x: 507, endPoint y: 547, distance: 232.7
click at [506, 547] on img at bounding box center [397, 386] width 1667 height 1059
drag, startPoint x: 498, startPoint y: 656, endPoint x: 423, endPoint y: 660, distance: 75.3
drag, startPoint x: 454, startPoint y: 893, endPoint x: 438, endPoint y: 906, distance: 20.4
click at [438, 906] on div at bounding box center [420, 881] width 422 height 70
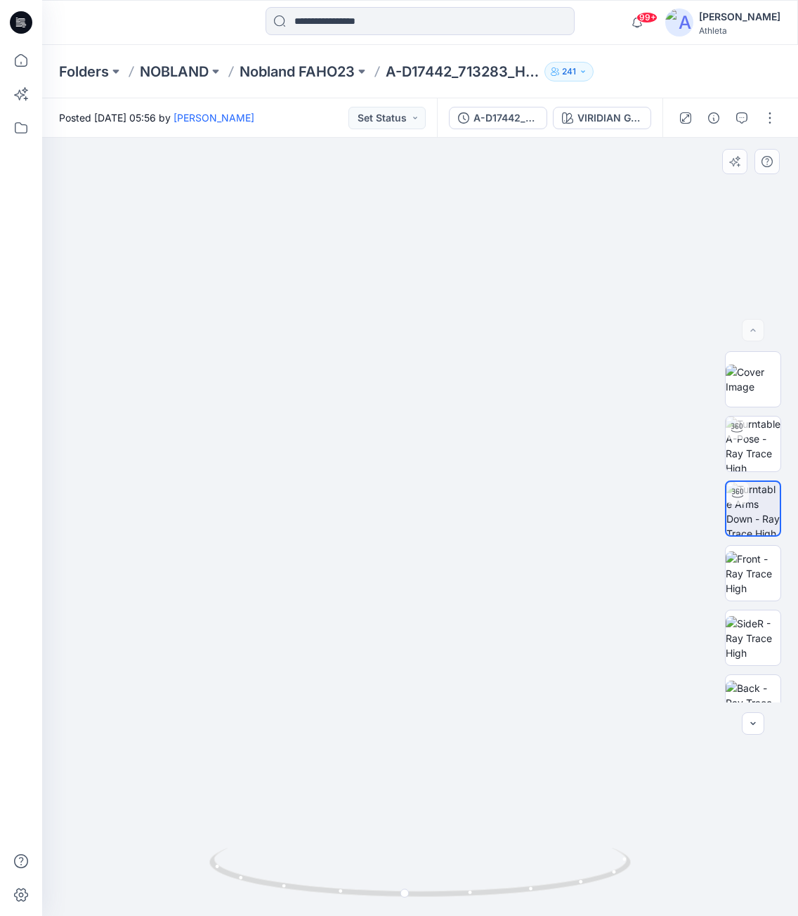
drag, startPoint x: 426, startPoint y: 626, endPoint x: 479, endPoint y: 622, distance: 53.6
click at [479, 622] on img at bounding box center [381, 422] width 1667 height 989
click at [743, 581] on img at bounding box center [753, 574] width 55 height 44
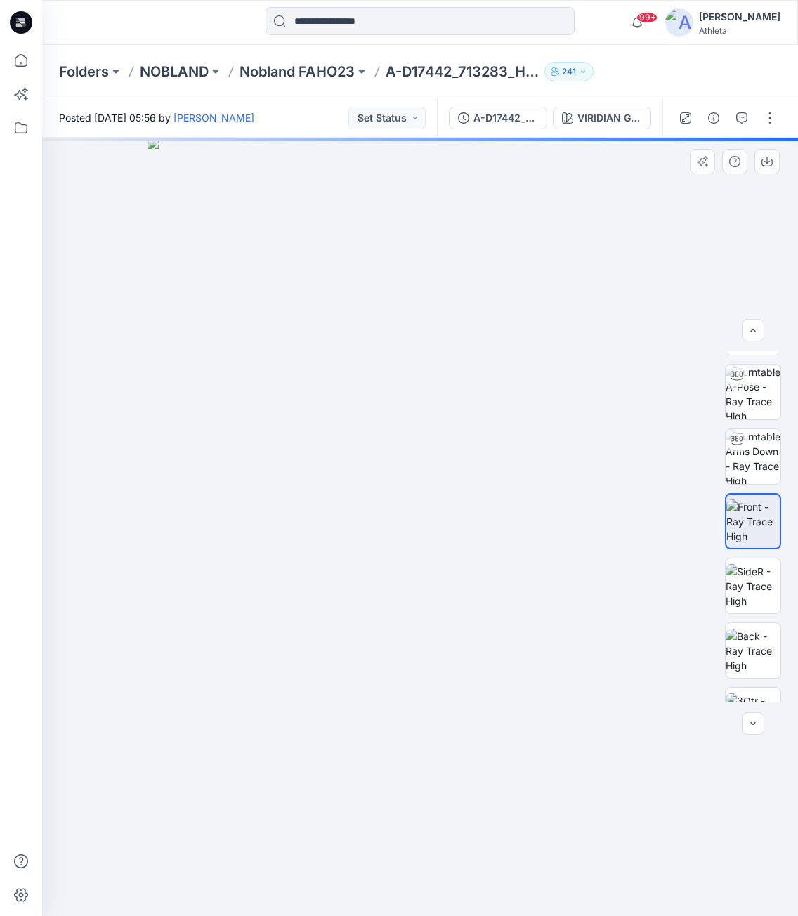
scroll to position [70, 0]
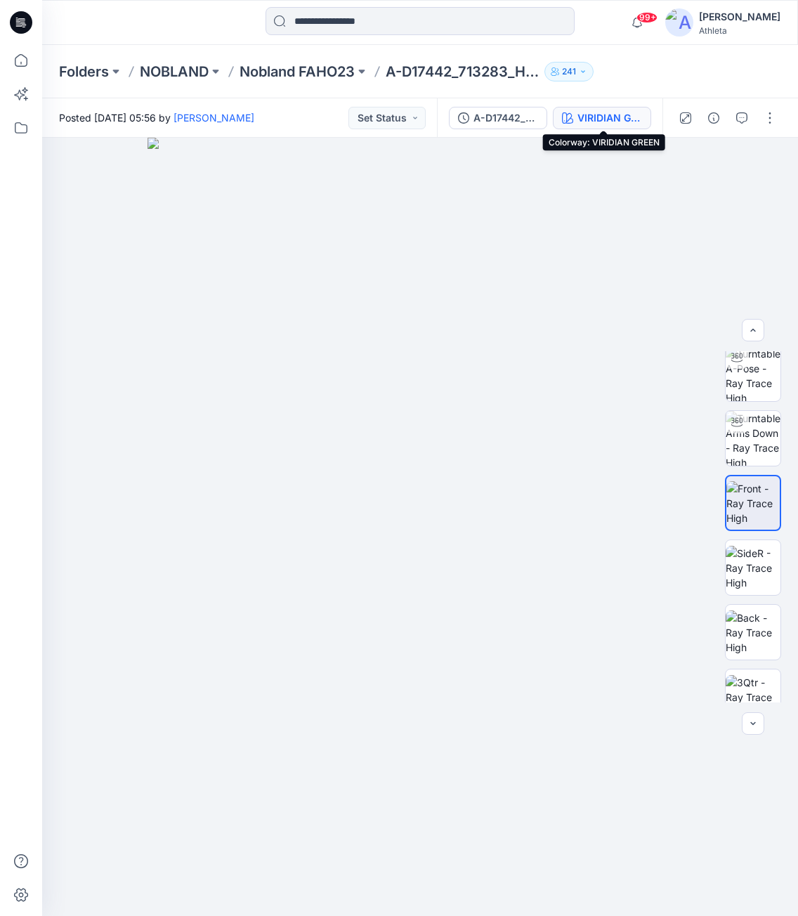
click at [590, 120] on div "VIRIDIAN GREEN" at bounding box center [610, 117] width 65 height 15
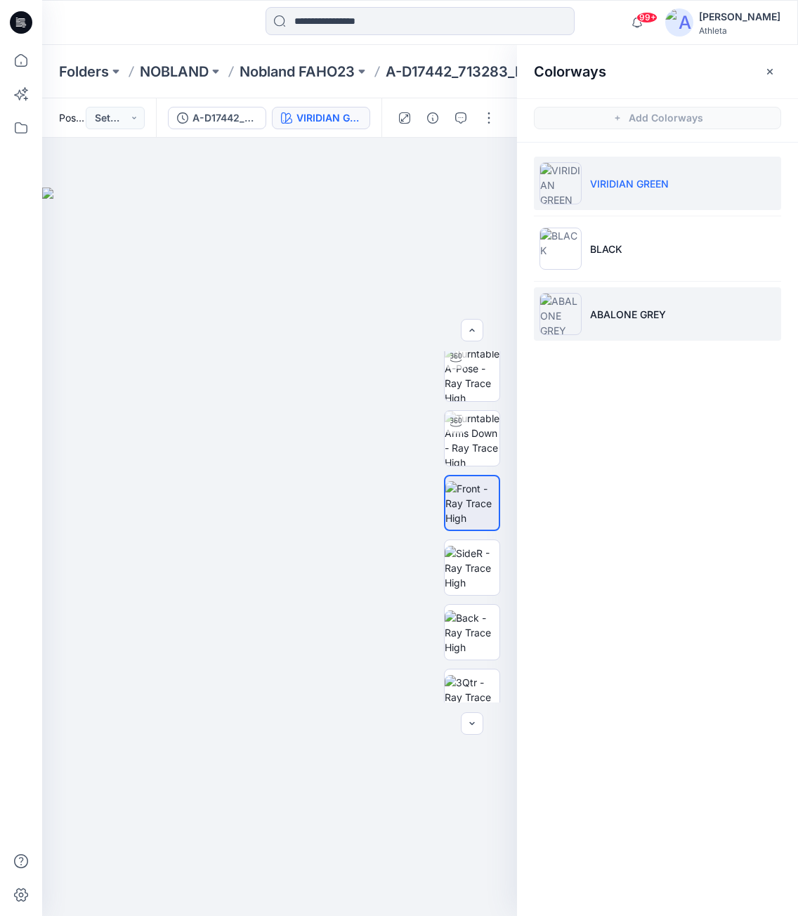
click at [680, 323] on li "ABALONE GREY" at bounding box center [657, 313] width 247 height 53
click at [668, 310] on li "ABALONE GREY" at bounding box center [657, 313] width 247 height 53
click at [669, 189] on li "VIRIDIAN GREEN" at bounding box center [657, 183] width 247 height 53
click at [641, 190] on li "VIRIDIAN GREEN" at bounding box center [657, 183] width 247 height 53
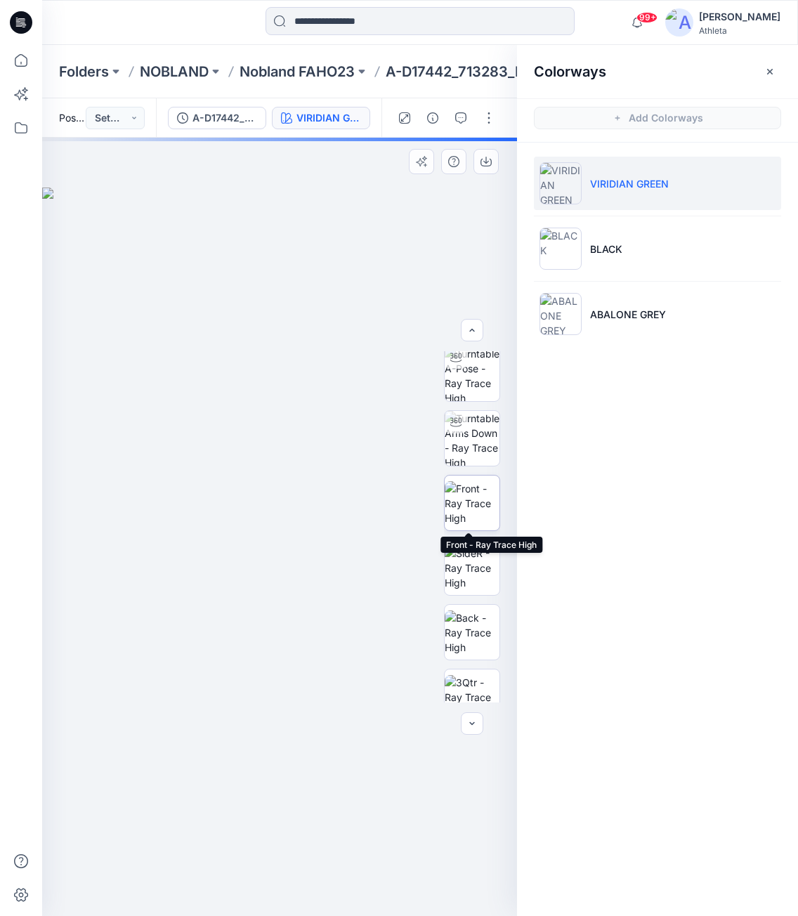
click at [470, 502] on img at bounding box center [472, 503] width 55 height 44
click at [485, 156] on icon "button" at bounding box center [486, 161] width 11 height 11
click at [468, 507] on img at bounding box center [472, 503] width 55 height 44
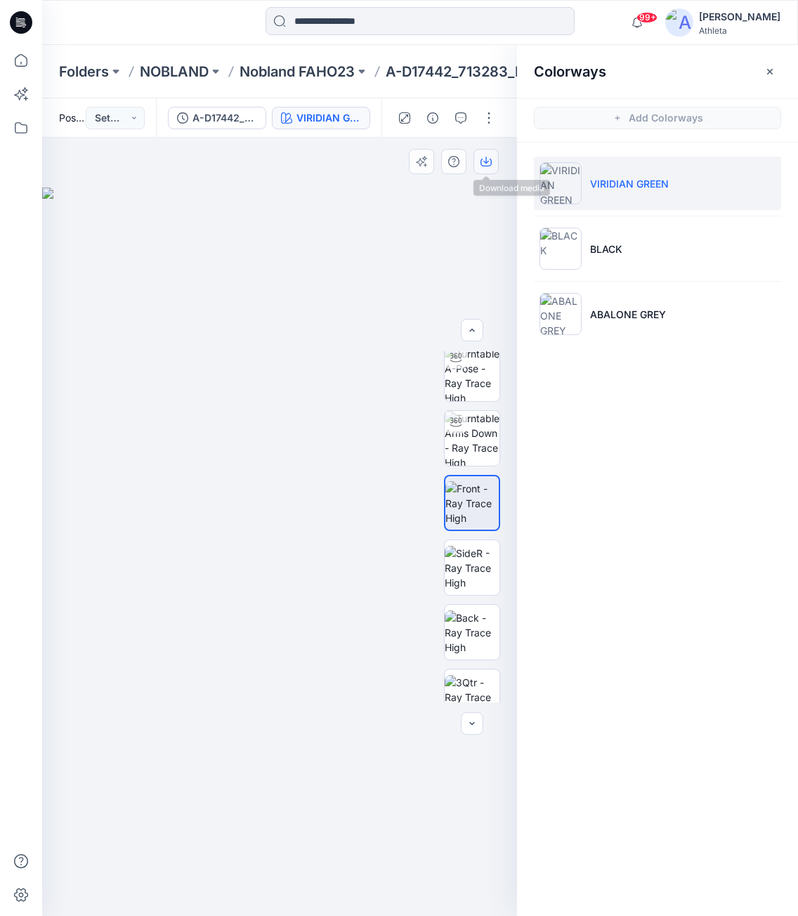
click at [475, 165] on button "button" at bounding box center [486, 161] width 25 height 25
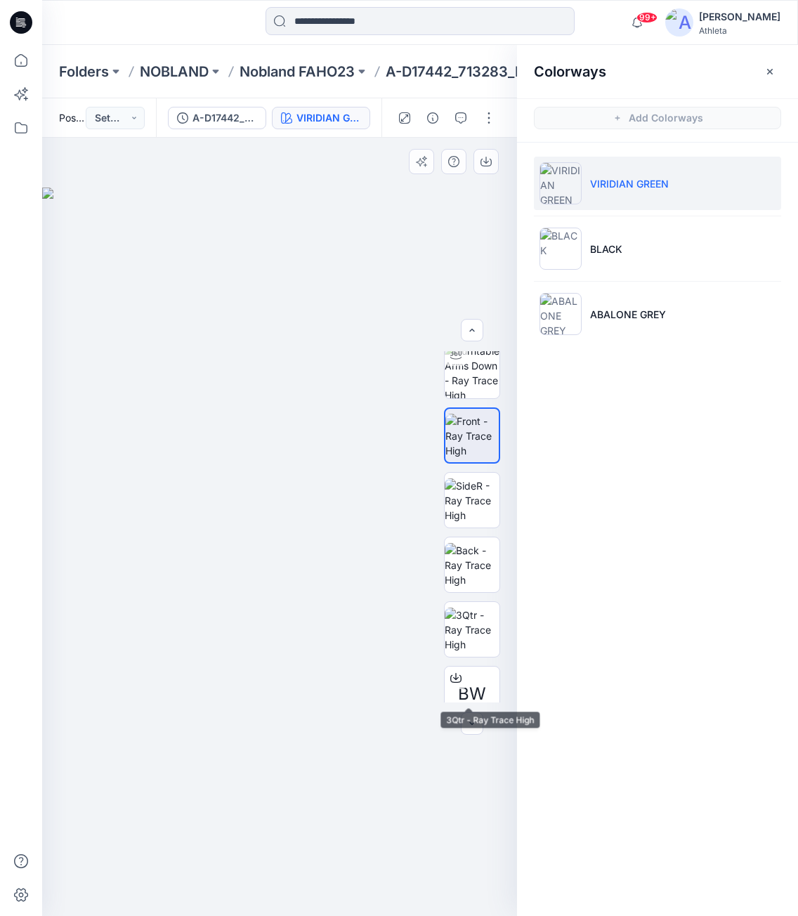
scroll to position [222, 0]
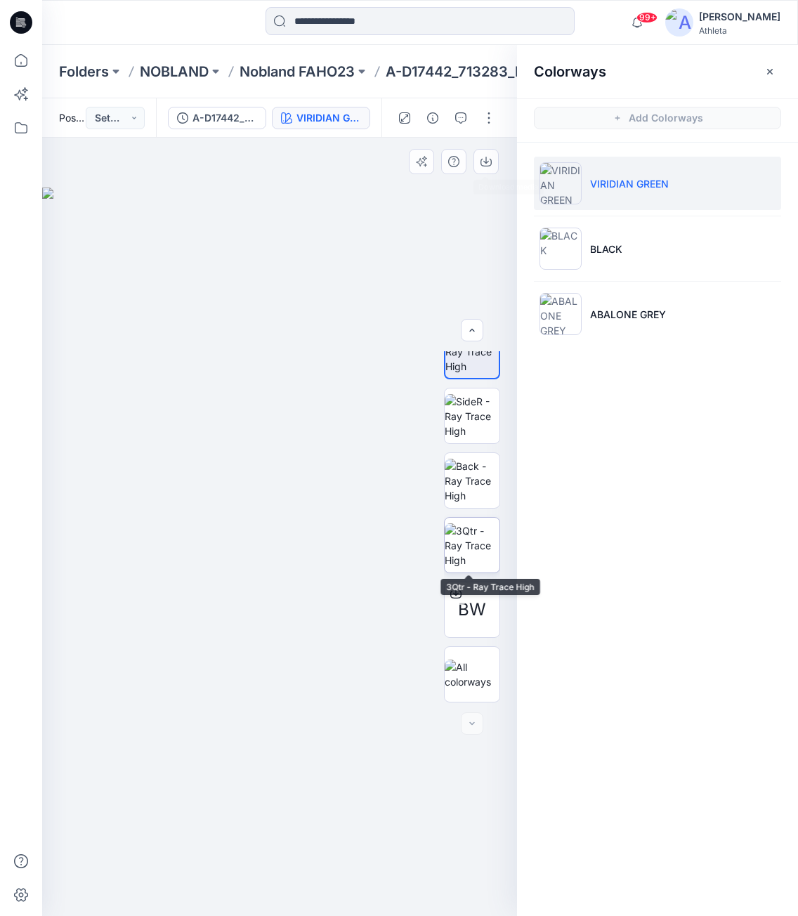
click at [486, 535] on img at bounding box center [472, 545] width 55 height 44
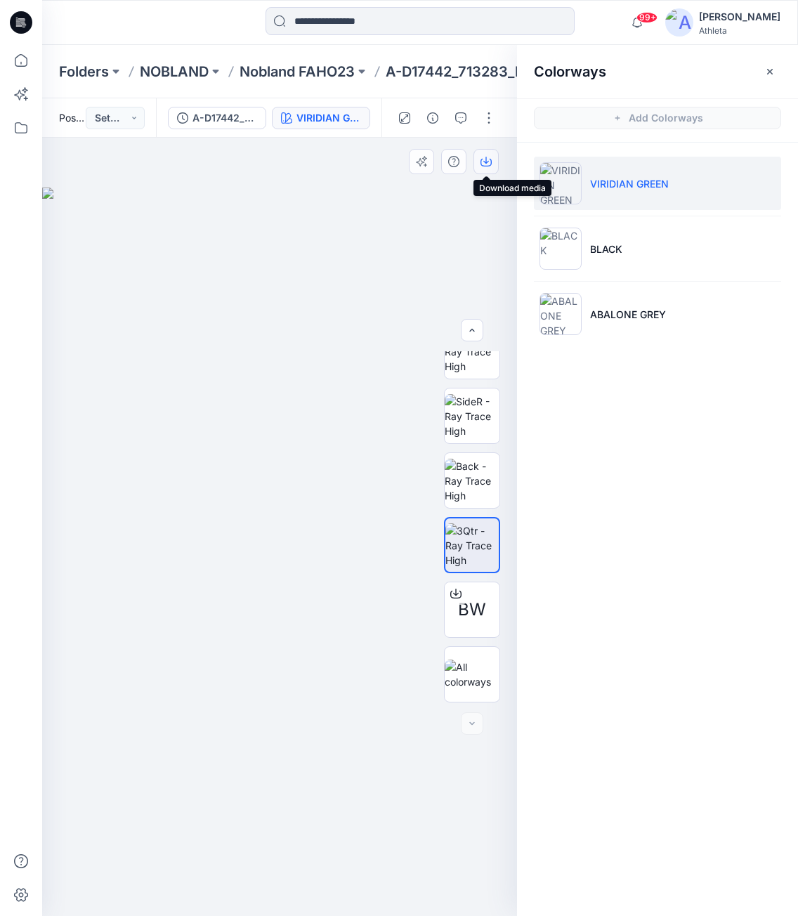
click at [496, 162] on button "button" at bounding box center [486, 161] width 25 height 25
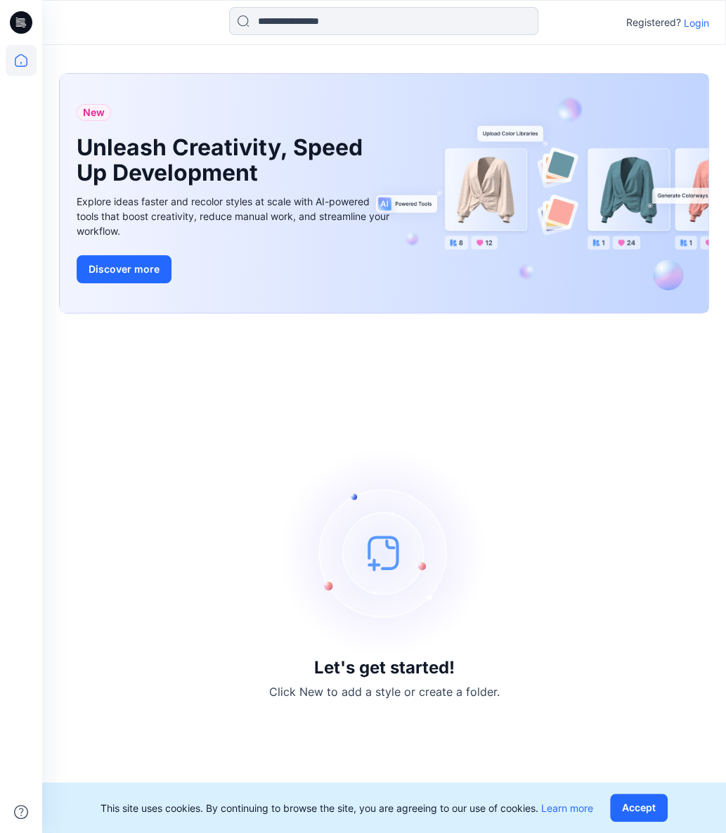
click at [694, 22] on p "Login" at bounding box center [696, 22] width 25 height 15
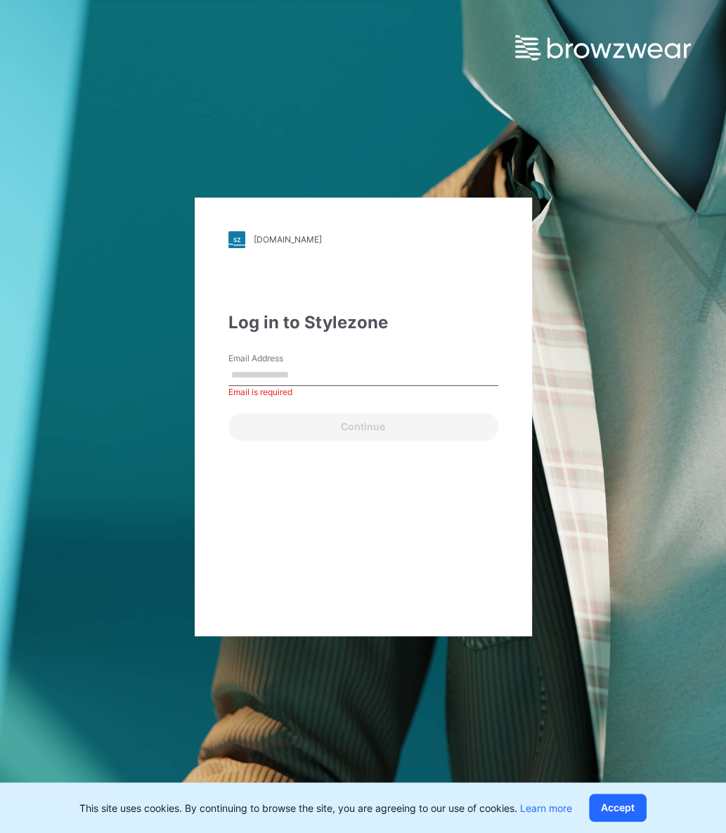
click at [311, 373] on input "Email Address" at bounding box center [363, 375] width 270 height 21
paste input "**********"
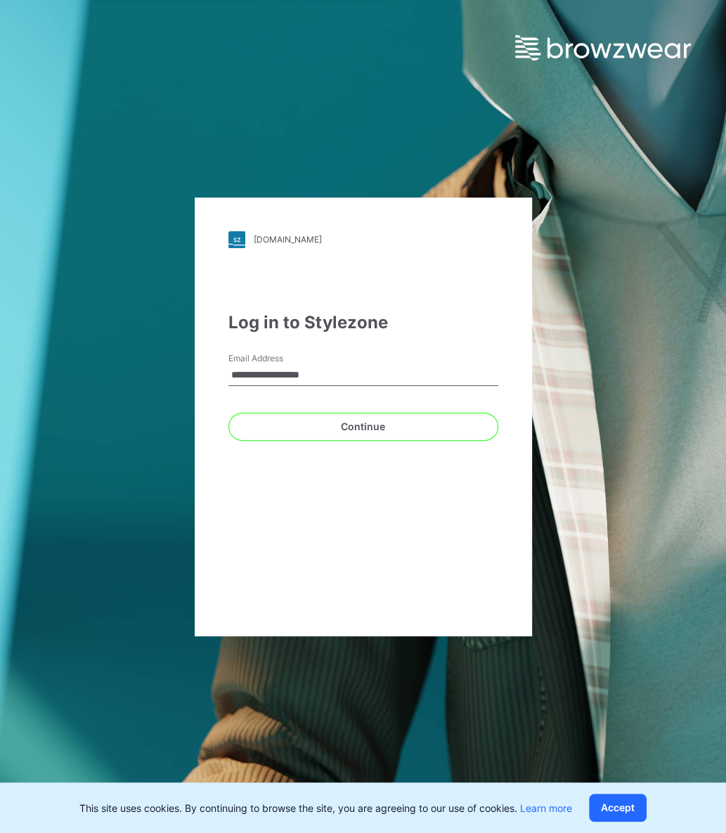
type input "**********"
click at [329, 396] on form "**********" at bounding box center [363, 396] width 270 height 89
click at [332, 410] on div "Continue" at bounding box center [363, 424] width 270 height 34
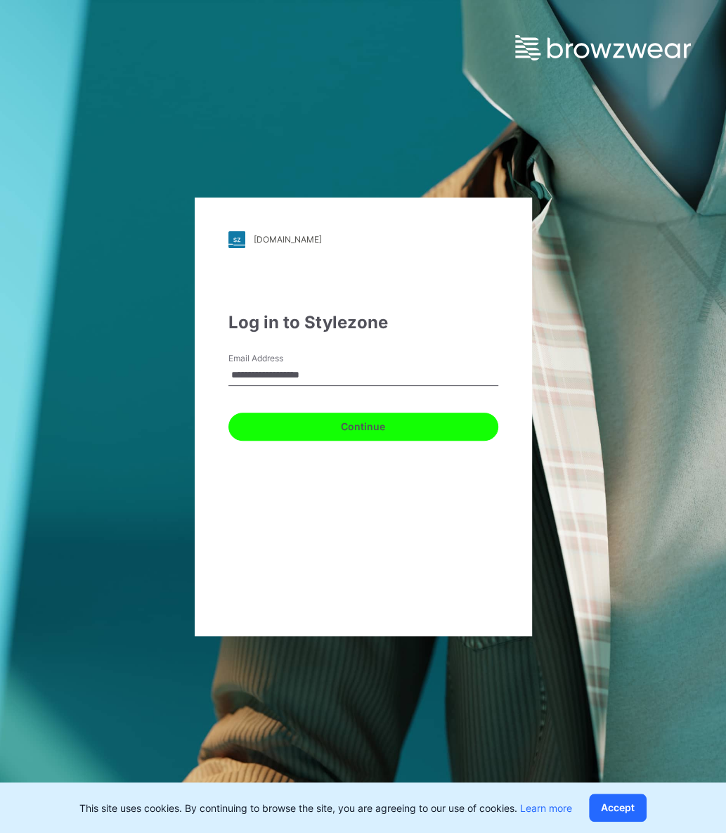
click at [334, 423] on button "Continue" at bounding box center [363, 426] width 270 height 28
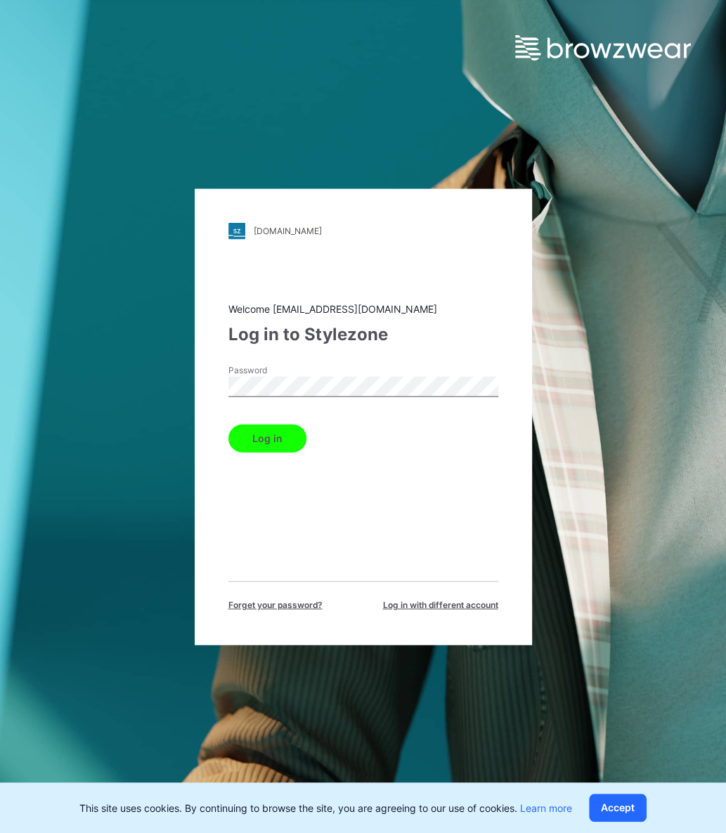
click at [254, 446] on button "Log in" at bounding box center [267, 438] width 78 height 28
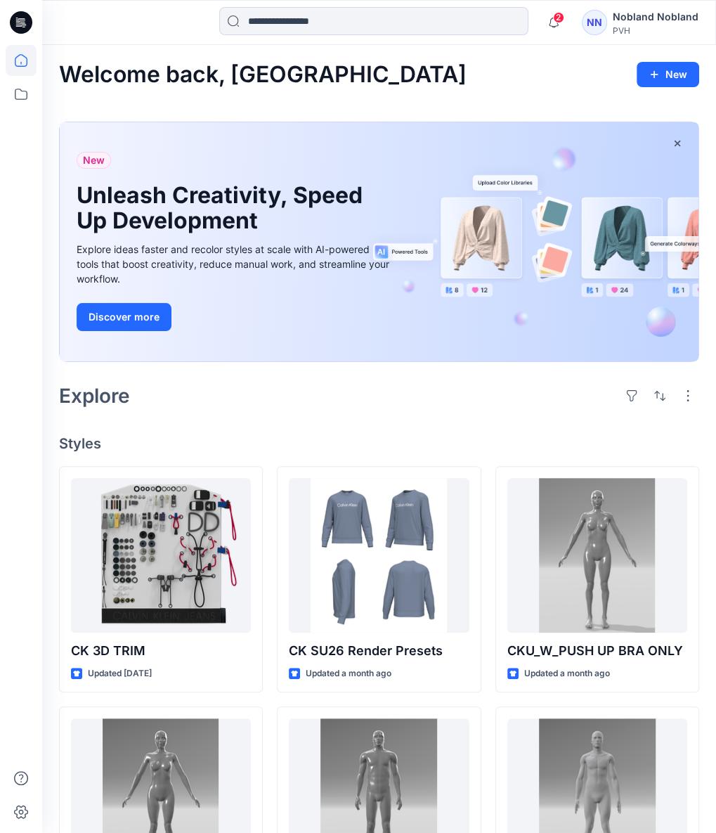
click at [24, 27] on icon at bounding box center [21, 22] width 22 height 22
click at [13, 106] on icon at bounding box center [21, 94] width 31 height 31
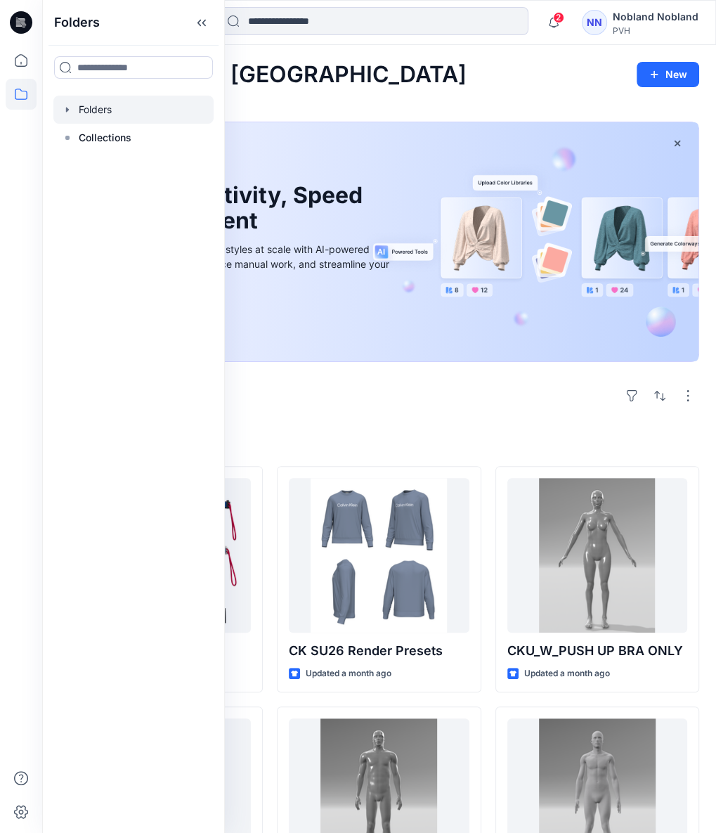
click at [115, 108] on div at bounding box center [133, 110] width 160 height 28
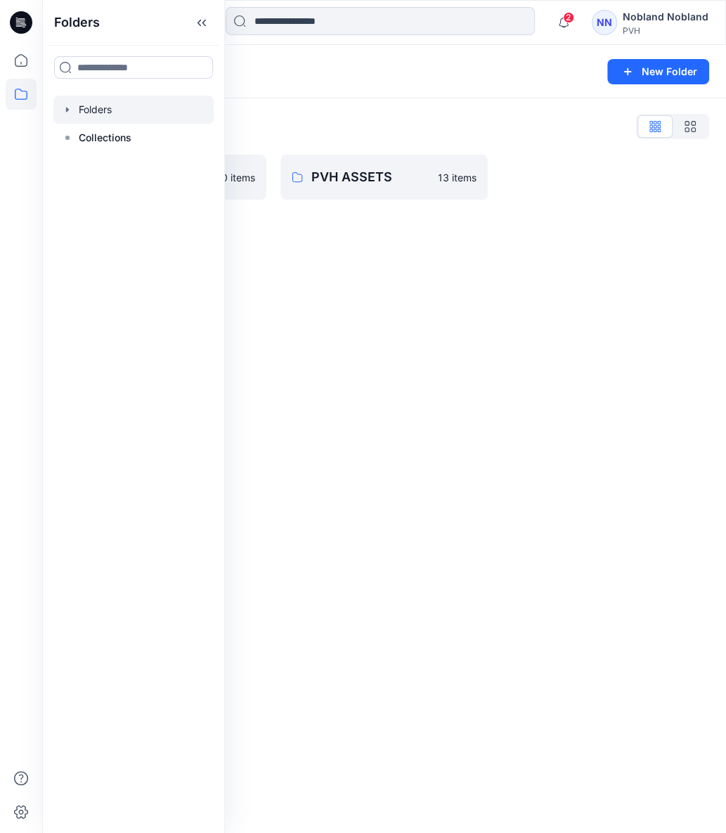
click at [360, 304] on div "Folders New Folder Folders List Nobland 0 items PVH ASSETS 13 items" at bounding box center [384, 439] width 684 height 788
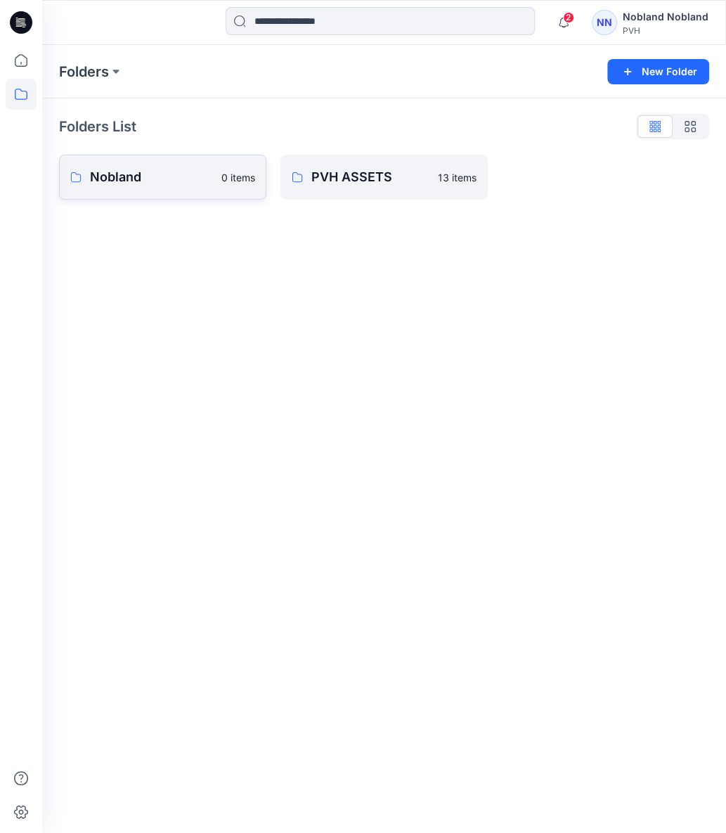
click at [164, 178] on p "Nobland" at bounding box center [151, 177] width 123 height 20
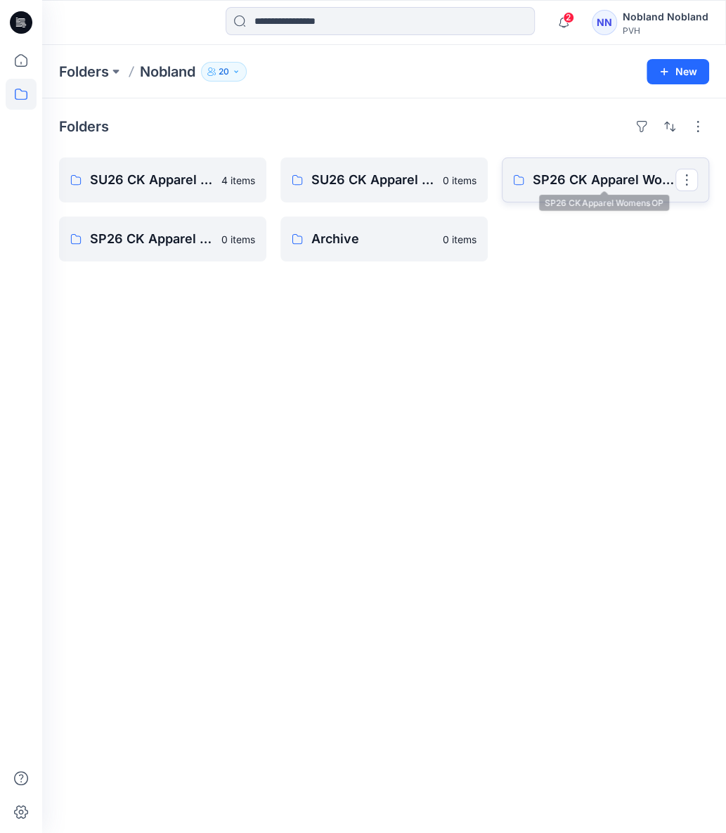
click at [561, 183] on p "SP26 CK Apparel Womens OP" at bounding box center [604, 180] width 143 height 20
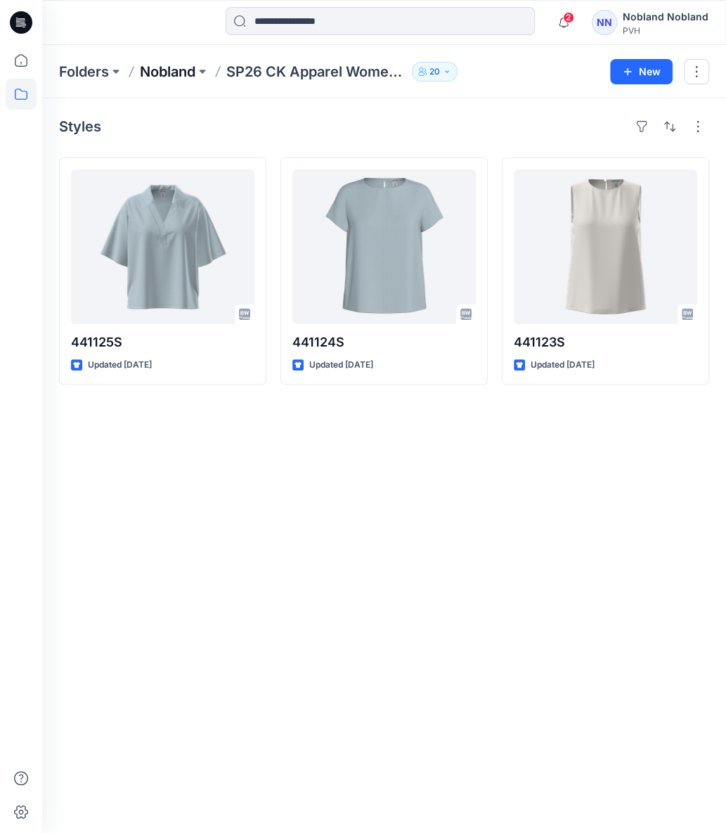
click at [174, 76] on p "Nobland" at bounding box center [168, 72] width 56 height 20
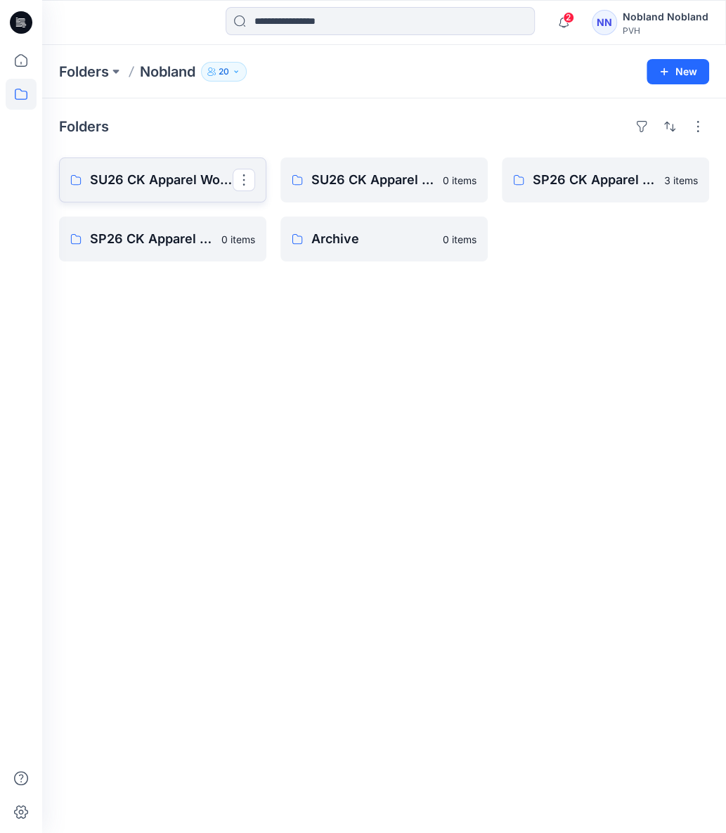
click at [164, 173] on p "SU26 CK Apparel Womens OP" at bounding box center [161, 180] width 143 height 20
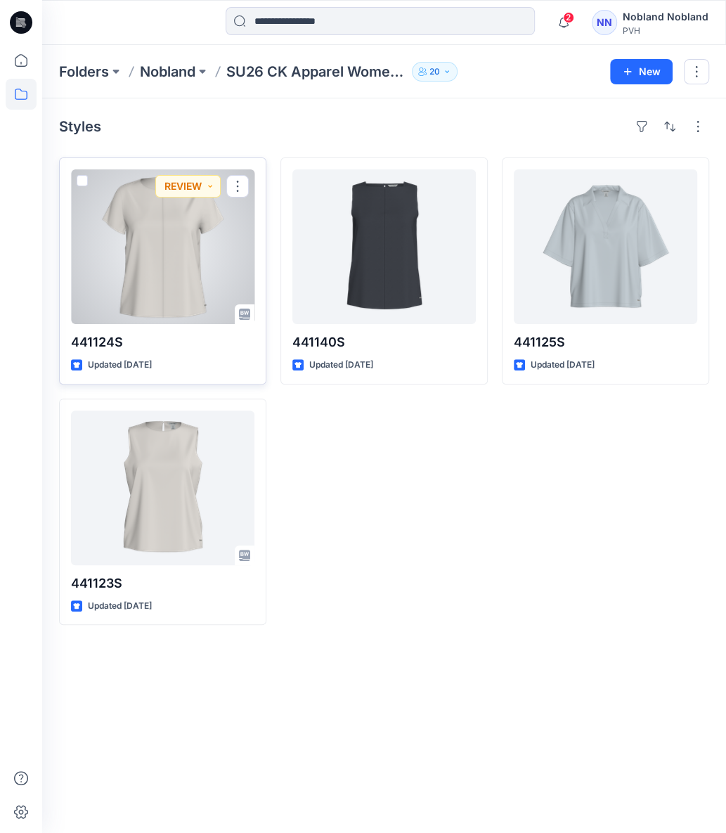
click at [147, 239] on div at bounding box center [162, 246] width 183 height 155
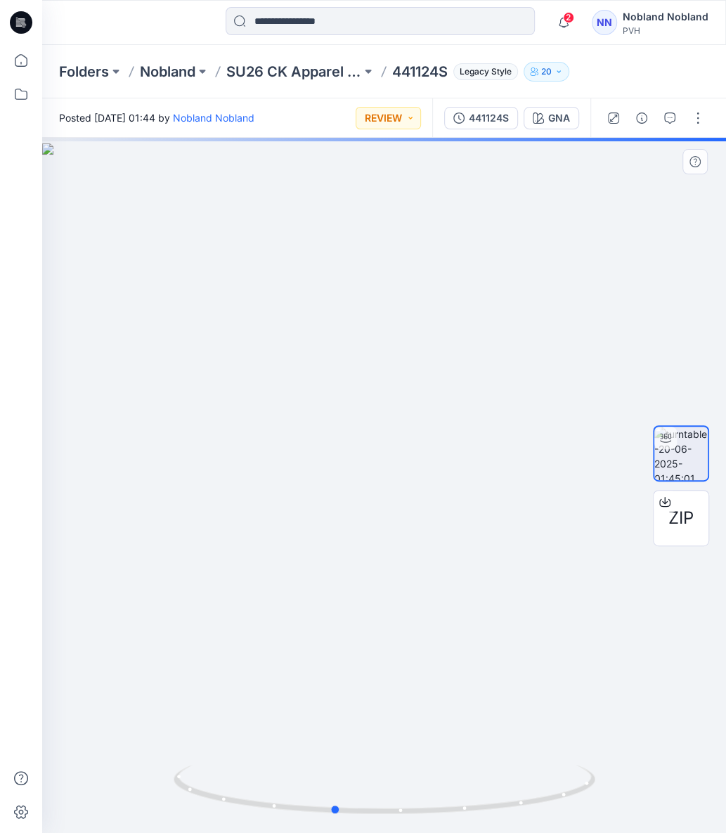
drag, startPoint x: 494, startPoint y: 434, endPoint x: 444, endPoint y: 445, distance: 51.0
click at [444, 445] on div at bounding box center [384, 485] width 684 height 695
drag, startPoint x: 451, startPoint y: 627, endPoint x: 452, endPoint y: 508, distance: 118.8
click at [452, 508] on div at bounding box center [384, 485] width 684 height 695
drag, startPoint x: 162, startPoint y: 638, endPoint x: 245, endPoint y: 442, distance: 212.9
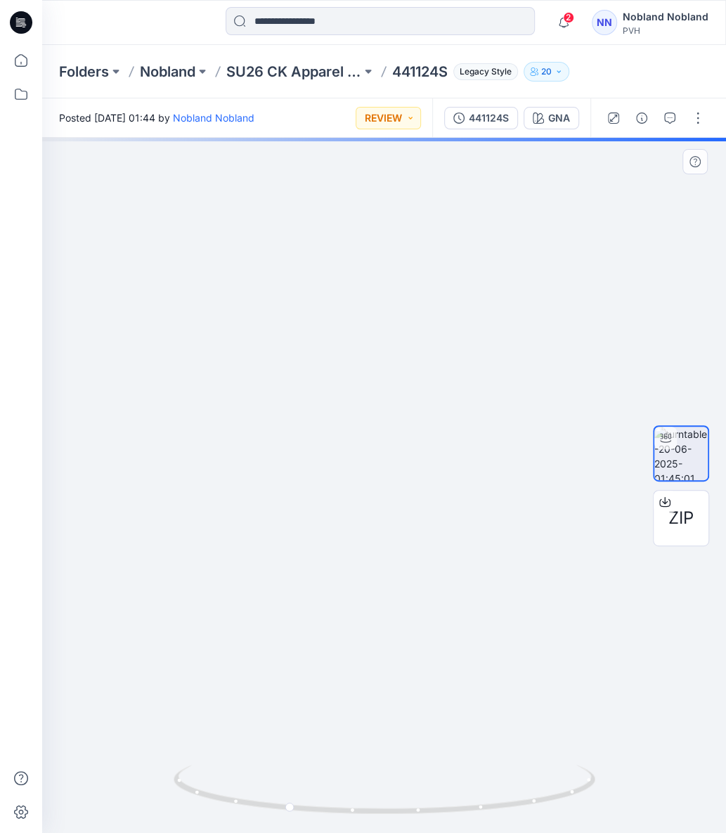
click at [245, 442] on img at bounding box center [464, 351] width 964 height 964
drag, startPoint x: 394, startPoint y: 815, endPoint x: 473, endPoint y: 814, distance: 78.7
click at [473, 814] on icon at bounding box center [386, 790] width 425 height 53
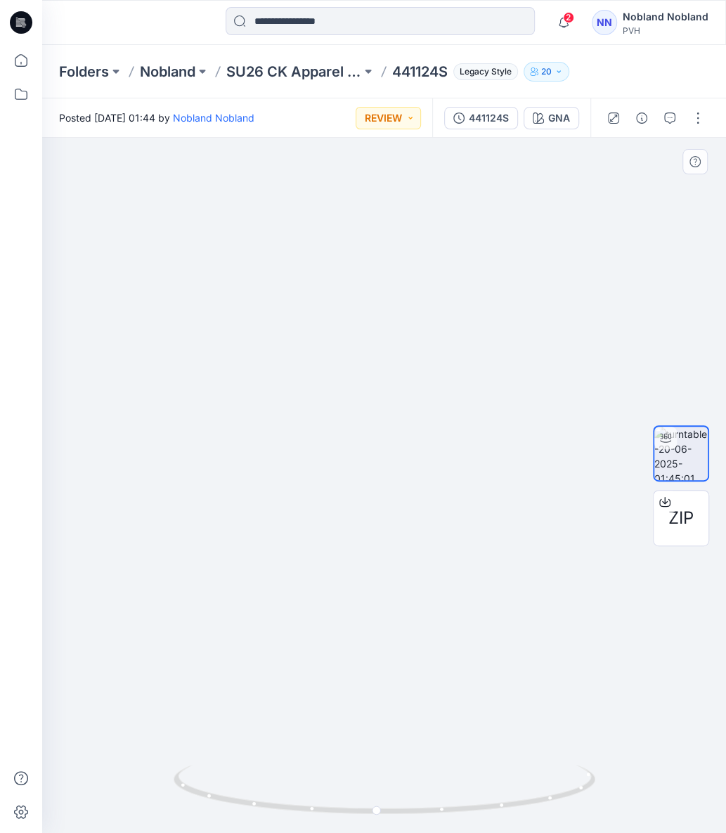
drag, startPoint x: 431, startPoint y: 393, endPoint x: 366, endPoint y: 481, distance: 110.0
click at [366, 481] on img at bounding box center [304, 406] width 964 height 854
click at [415, 471] on img at bounding box center [378, 472] width 740 height 720
drag, startPoint x: 419, startPoint y: 601, endPoint x: 418, endPoint y: 579, distance: 21.8
click at [418, 579] on div at bounding box center [384, 485] width 684 height 695
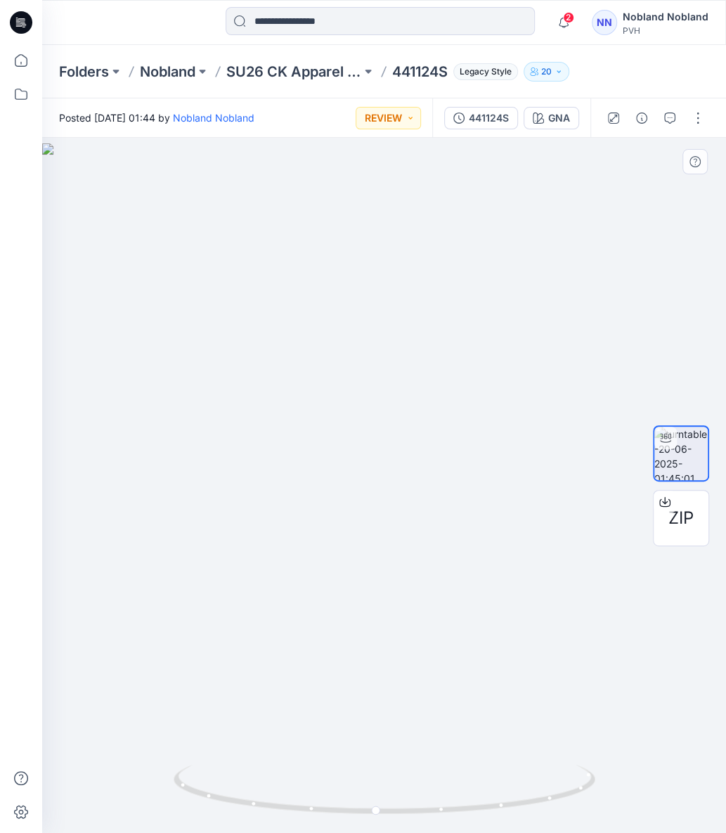
click at [181, 738] on div at bounding box center [384, 485] width 684 height 695
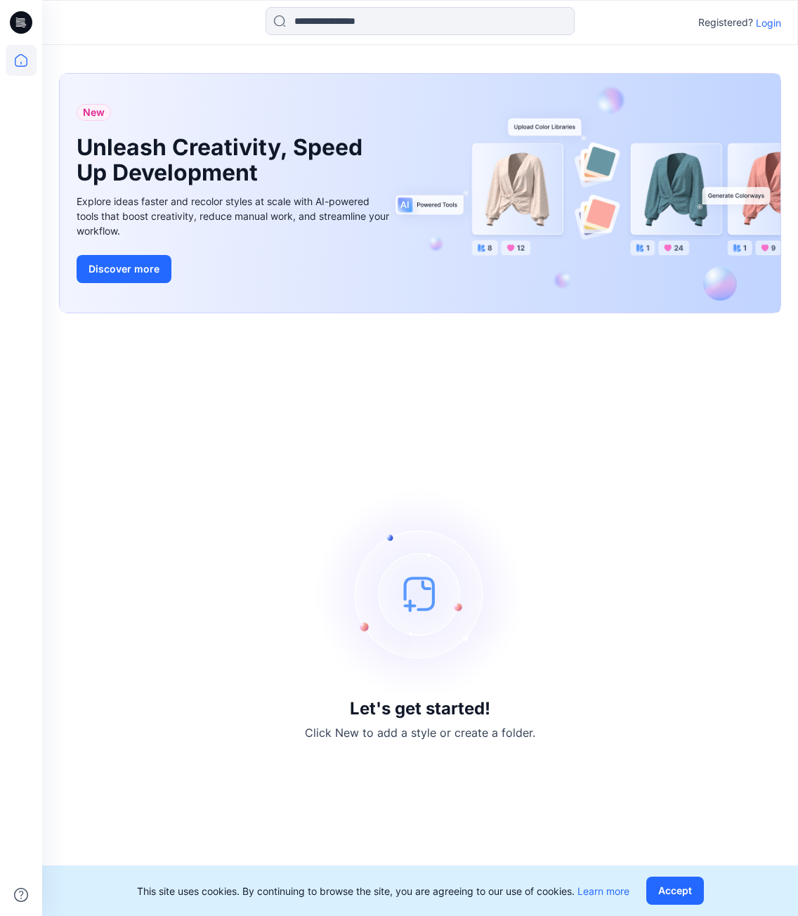
click at [767, 20] on p "Login" at bounding box center [768, 22] width 25 height 15
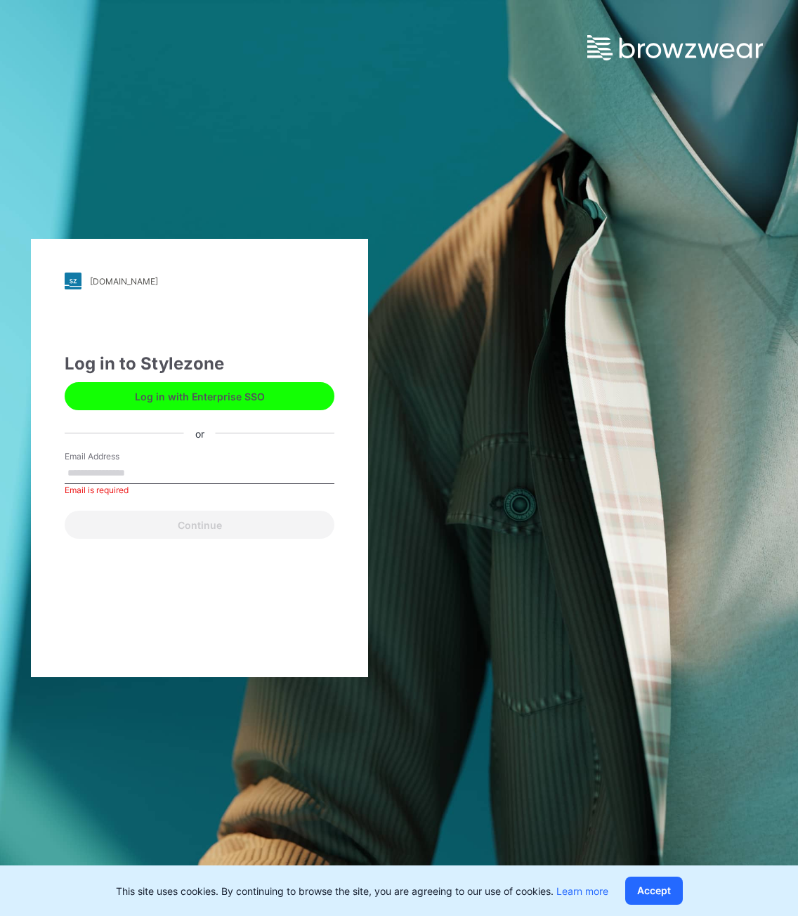
click at [183, 391] on button "Log in with Enterprise SSO" at bounding box center [200, 396] width 270 height 28
click at [108, 482] on input "Email Address" at bounding box center [200, 473] width 270 height 21
paste input "**********"
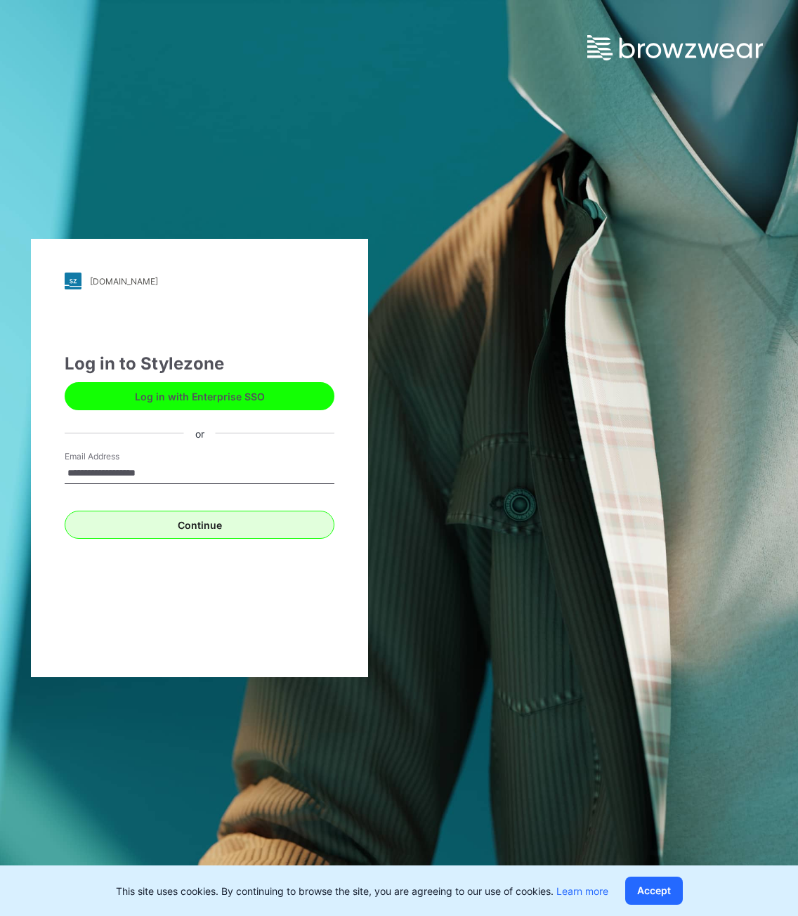
type input "**********"
click at [115, 517] on button "Continue" at bounding box center [200, 525] width 270 height 28
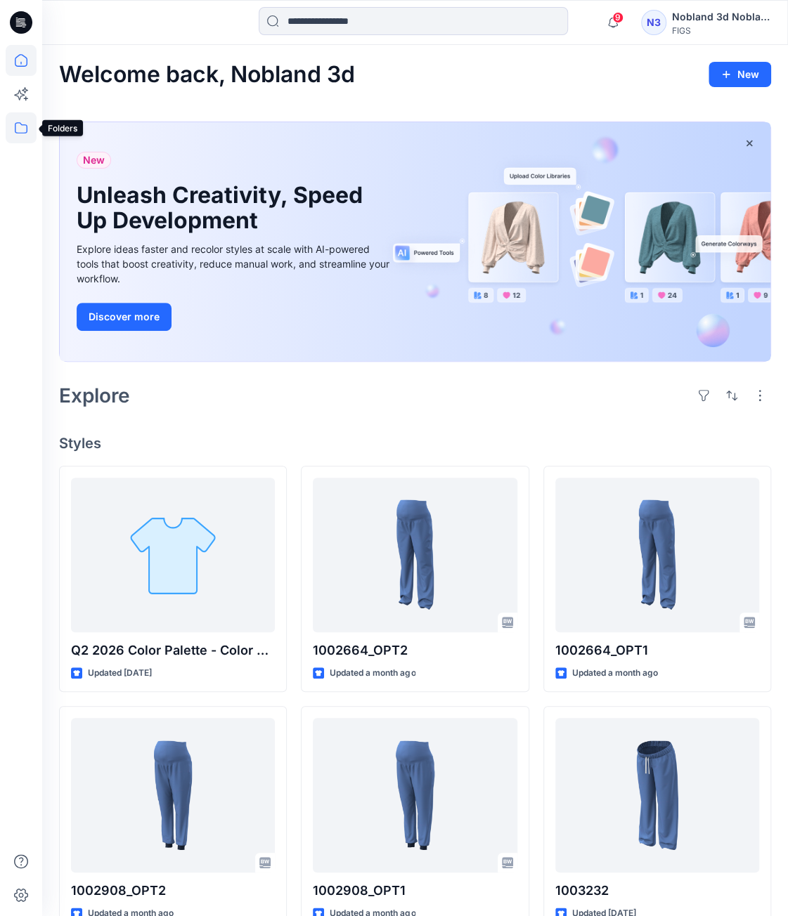
click at [20, 130] on icon at bounding box center [21, 127] width 31 height 31
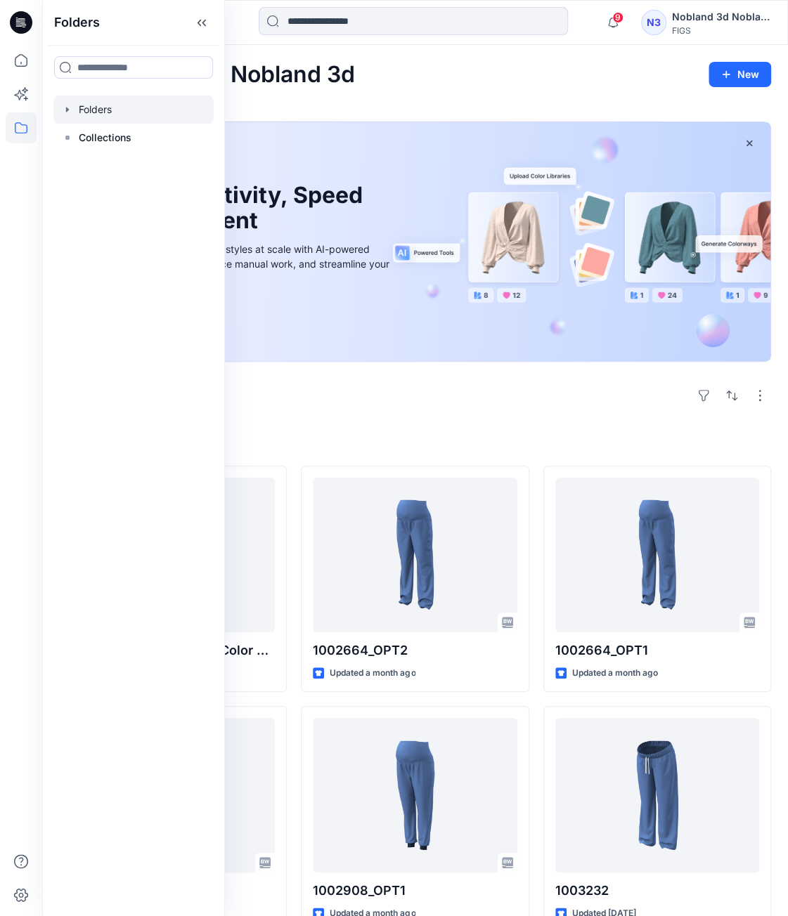
click at [100, 105] on div at bounding box center [133, 110] width 160 height 28
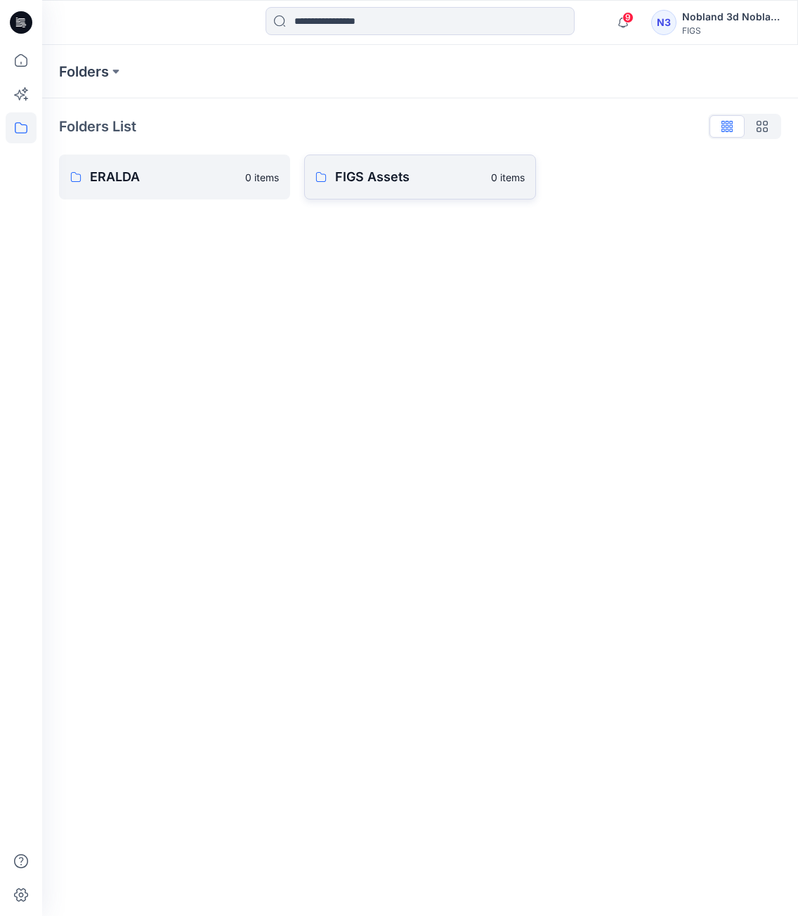
click at [402, 178] on p "FIGS Assets" at bounding box center [408, 177] width 147 height 20
click at [171, 185] on p "ERALDA" at bounding box center [163, 177] width 147 height 20
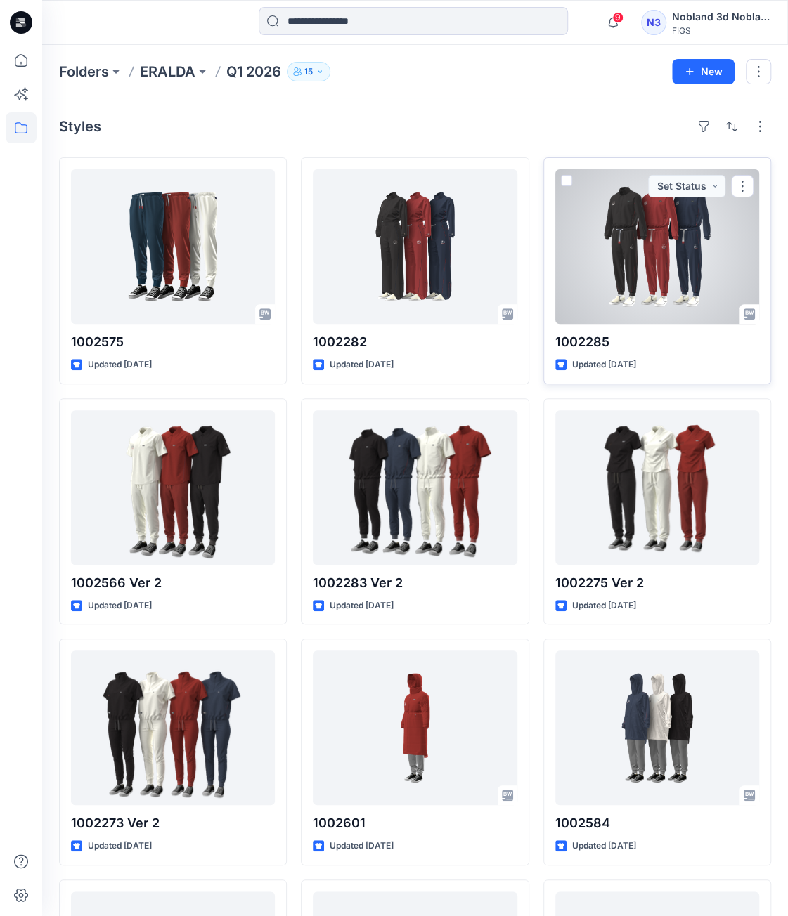
click at [658, 240] on div at bounding box center [657, 246] width 204 height 155
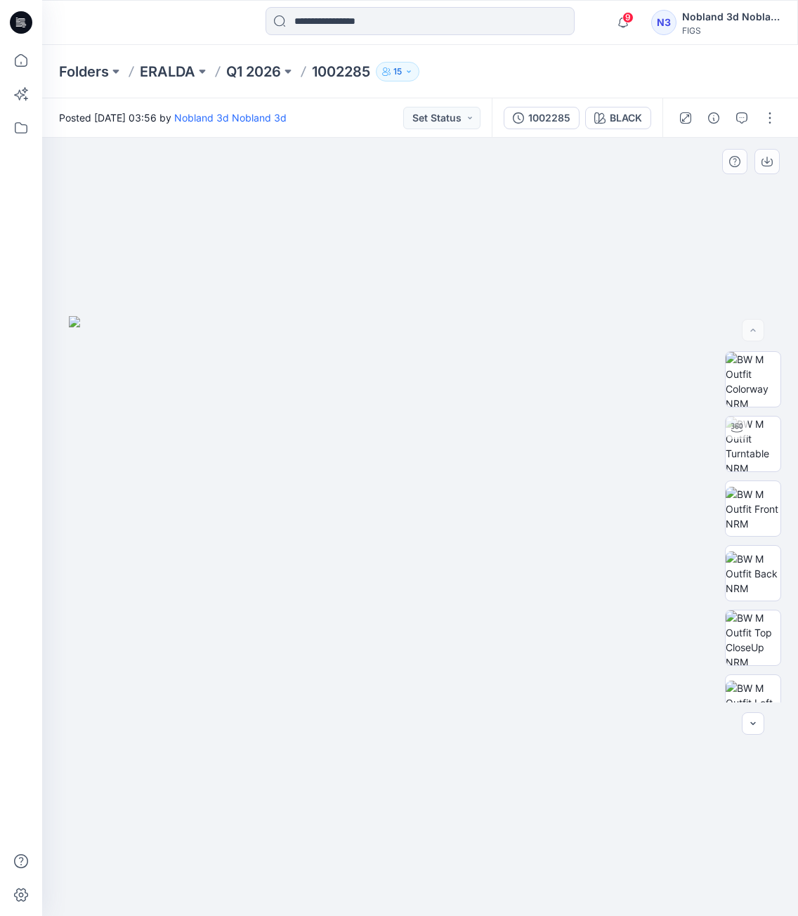
click at [620, 749] on div at bounding box center [420, 527] width 756 height 779
click at [448, 659] on img at bounding box center [420, 616] width 703 height 600
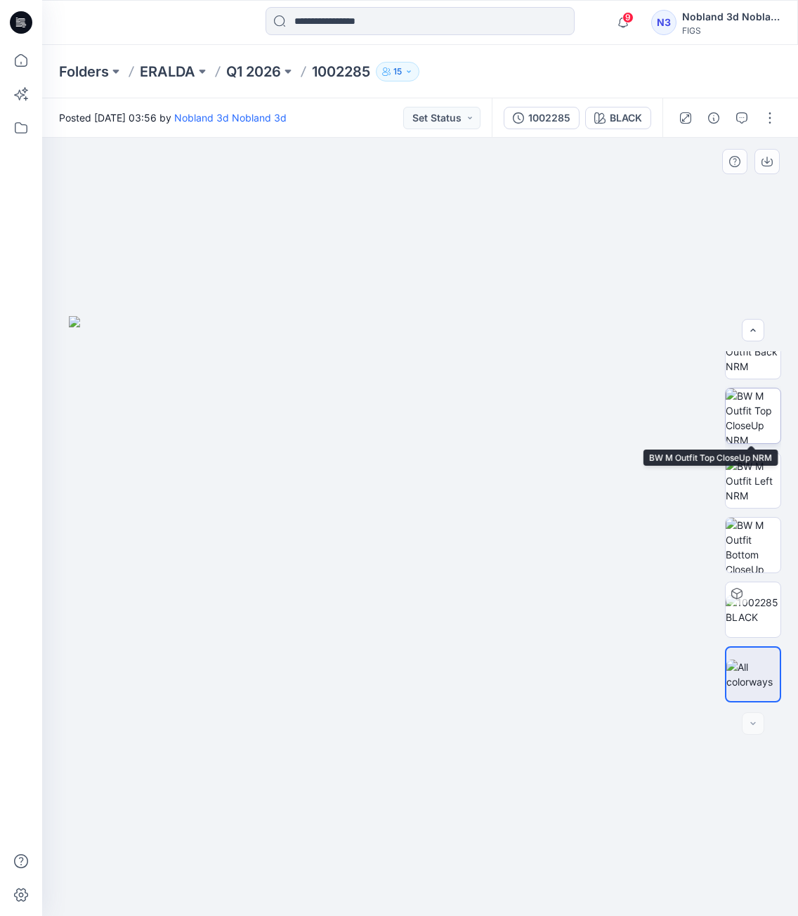
click at [757, 401] on img at bounding box center [753, 416] width 55 height 55
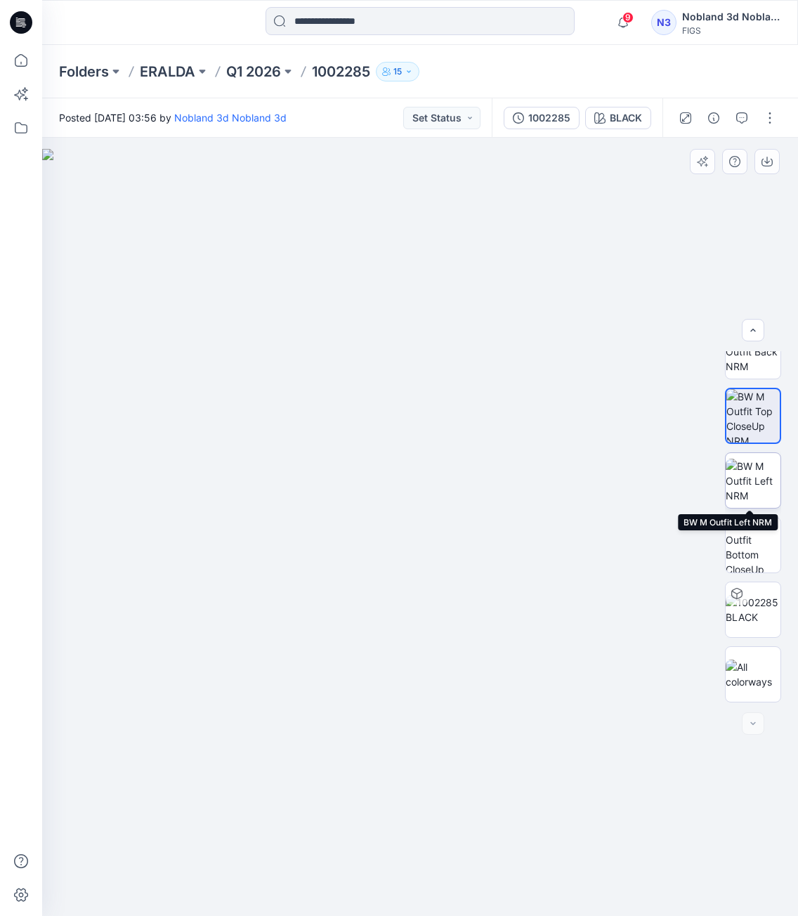
click at [764, 480] on img at bounding box center [753, 481] width 55 height 44
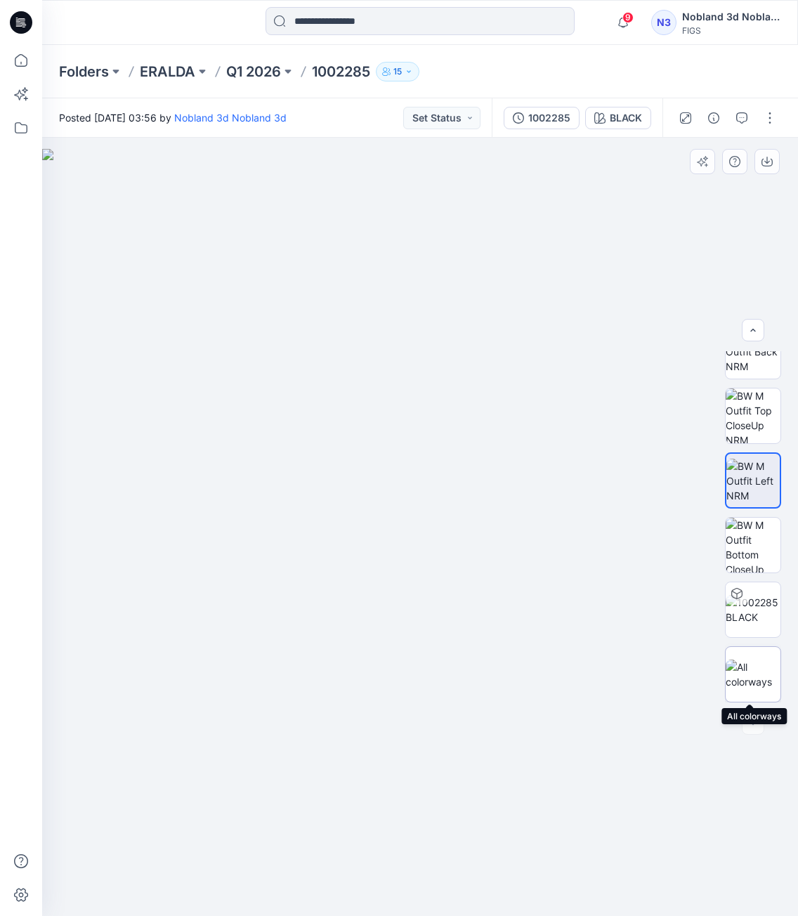
click at [740, 679] on img at bounding box center [753, 675] width 55 height 30
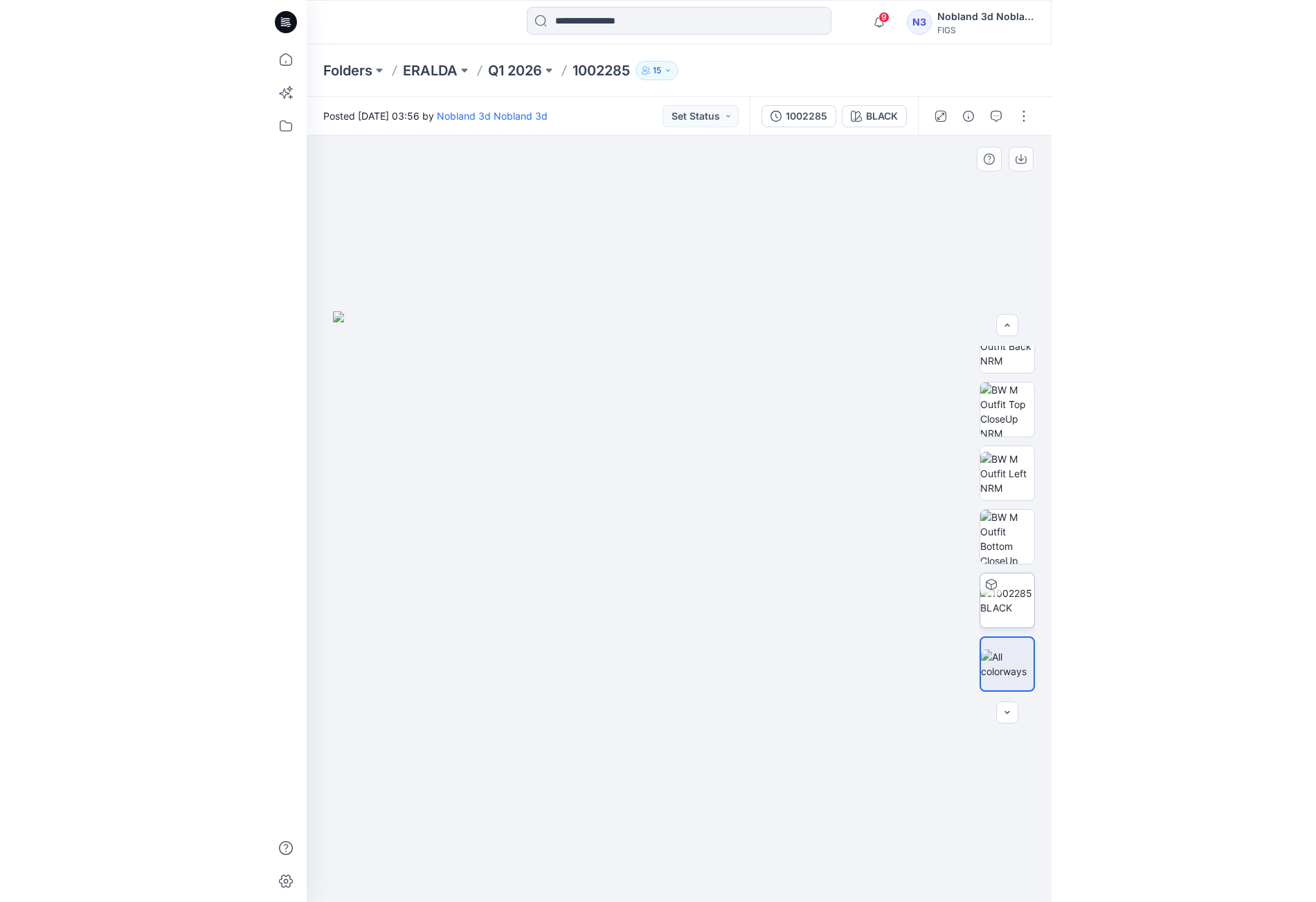
scroll to position [0, 0]
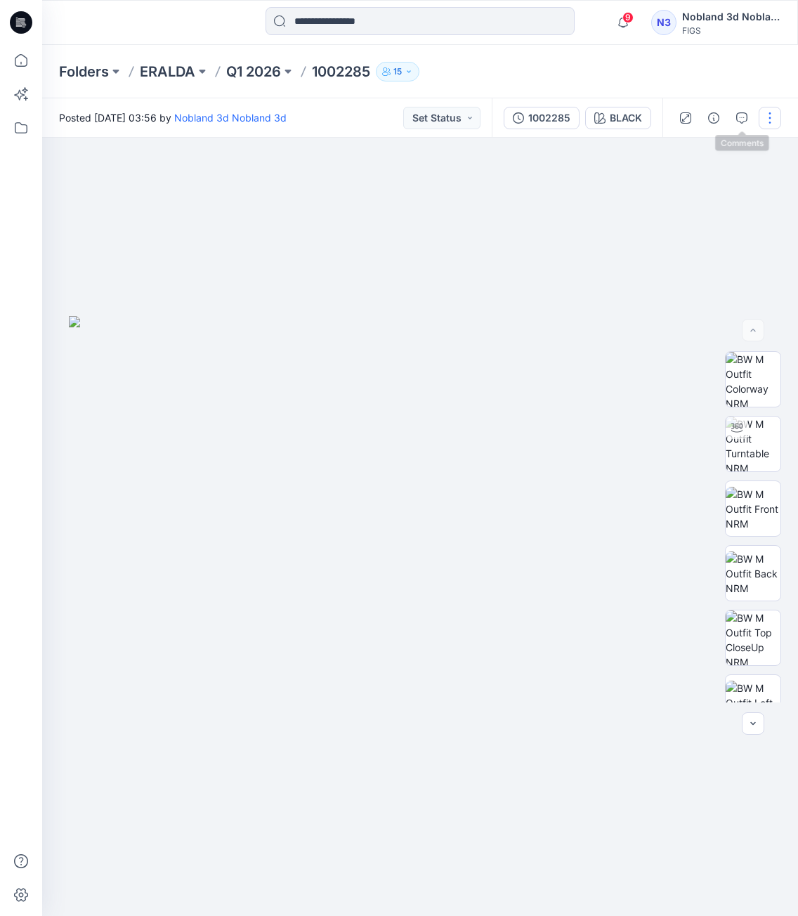
click at [773, 119] on button "button" at bounding box center [770, 118] width 22 height 22
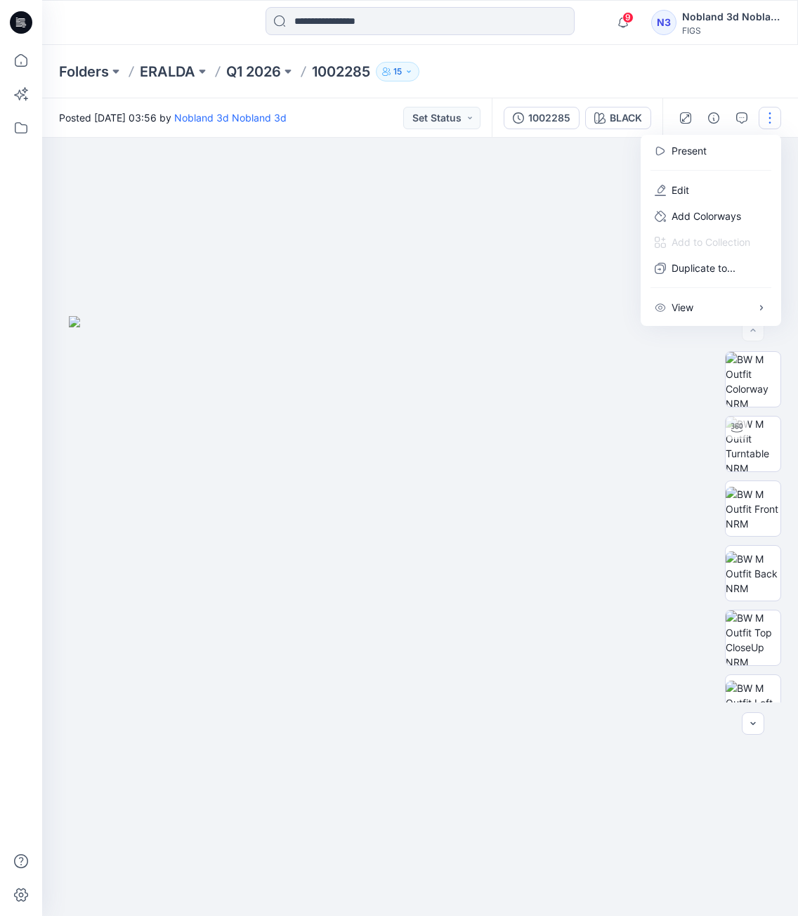
click at [396, 150] on div at bounding box center [420, 527] width 756 height 779
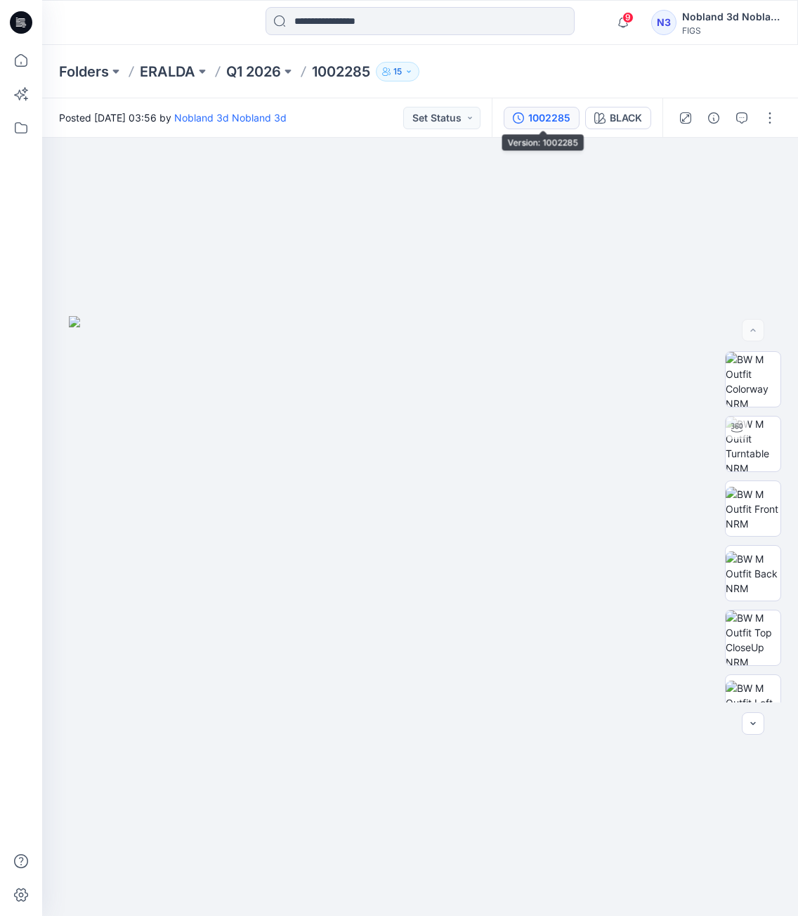
click at [541, 110] on div "1002285" at bounding box center [549, 117] width 42 height 15
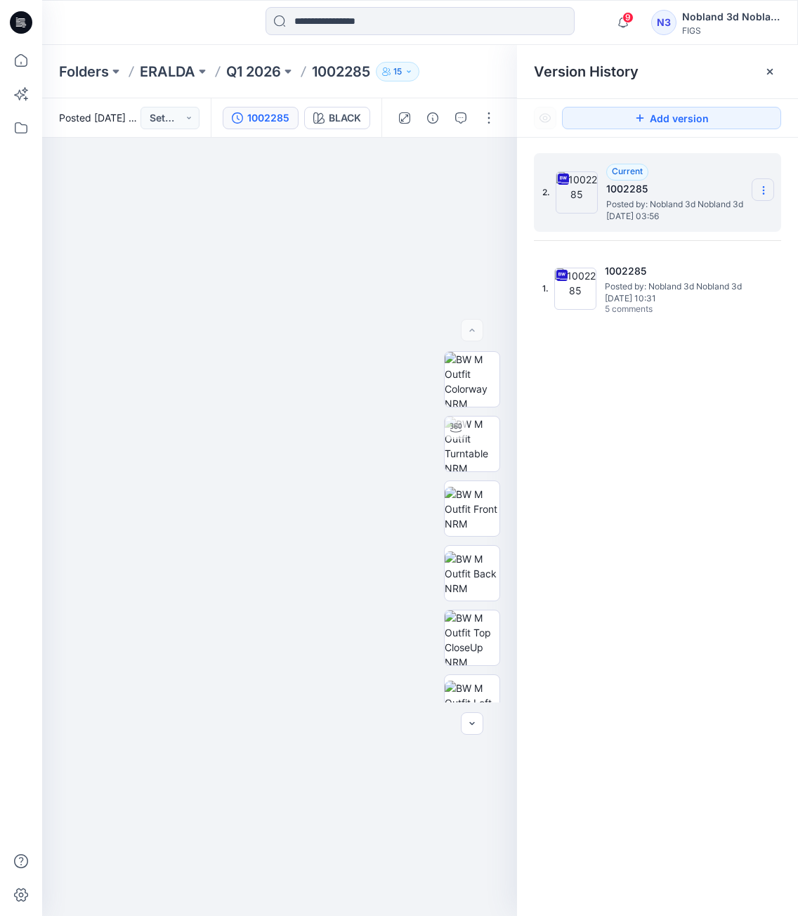
click at [755, 196] on section at bounding box center [763, 189] width 22 height 22
click at [755, 216] on div "Download Source BW File" at bounding box center [688, 218] width 163 height 28
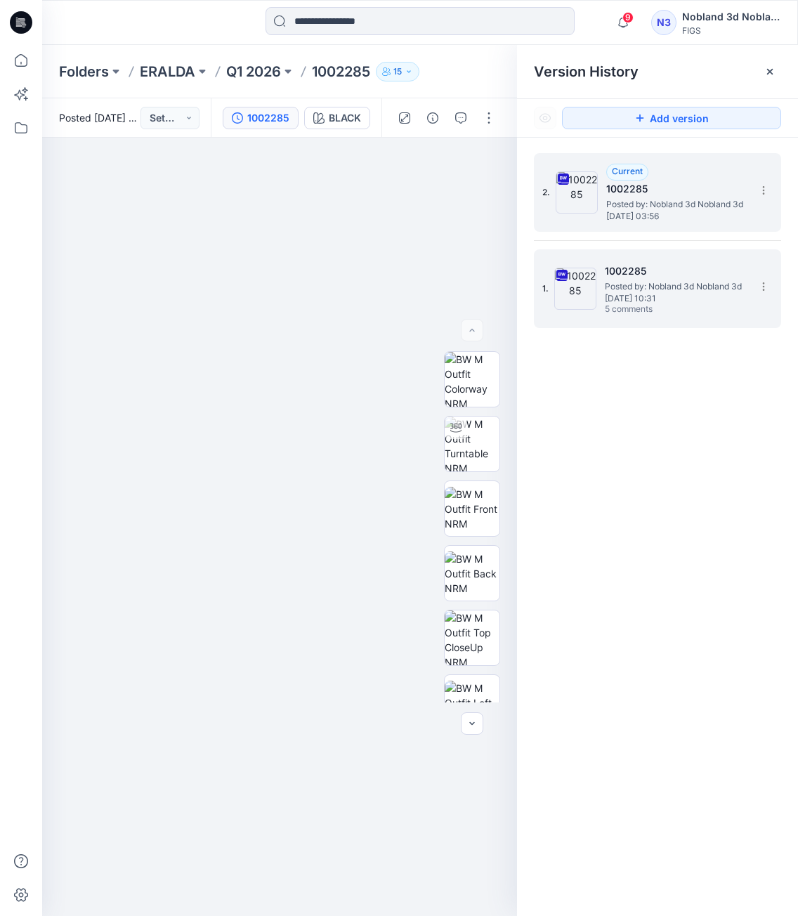
click at [707, 272] on h5 "1002285" at bounding box center [675, 271] width 141 height 17
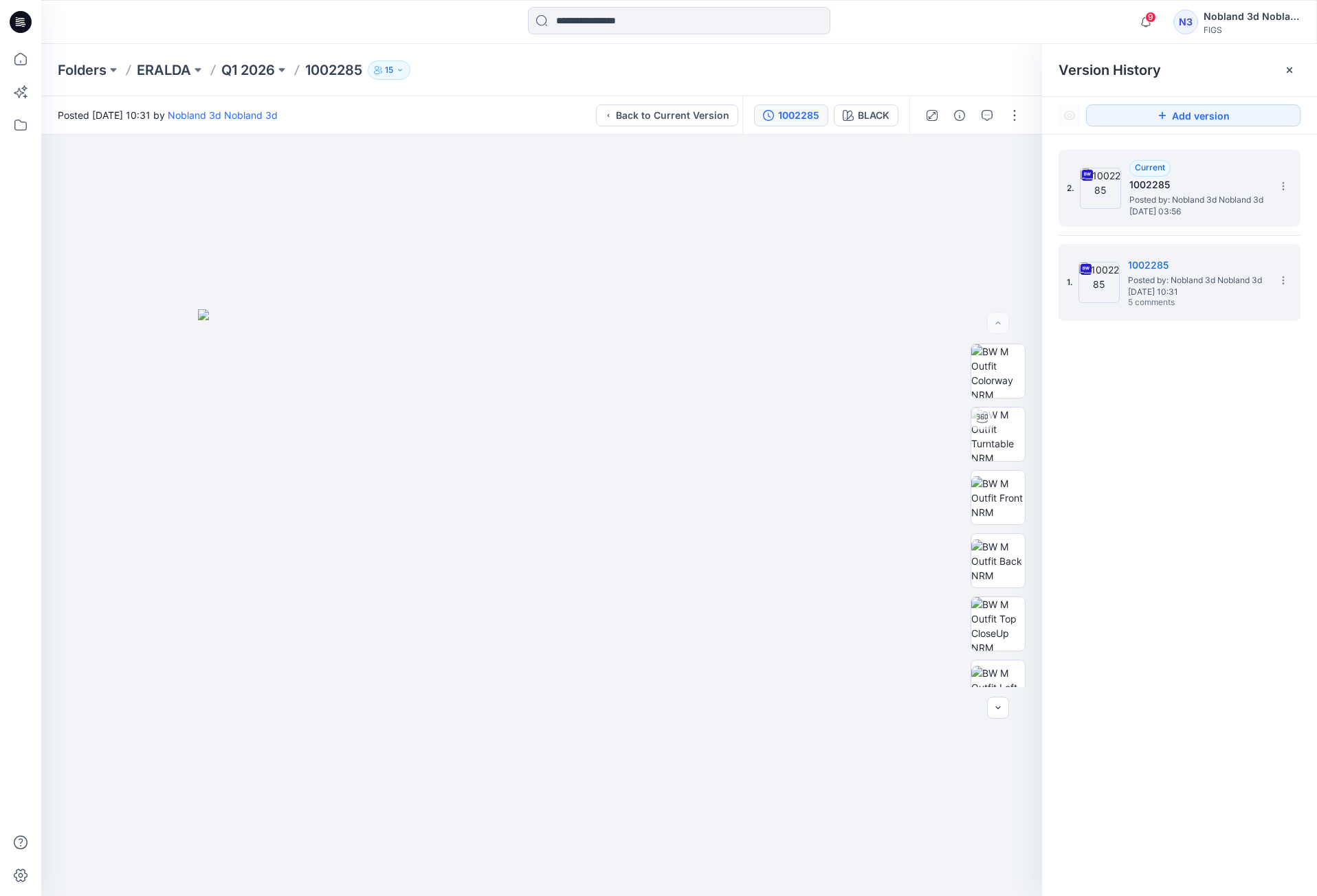
click at [350, 59] on div "Folders ERALDA Q1 2026 1002285 15" at bounding box center [679, 69] width 1276 height 52
click at [341, 66] on p "1002285" at bounding box center [334, 70] width 57 height 20
click at [255, 68] on p "Q1 2026" at bounding box center [248, 70] width 54 height 20
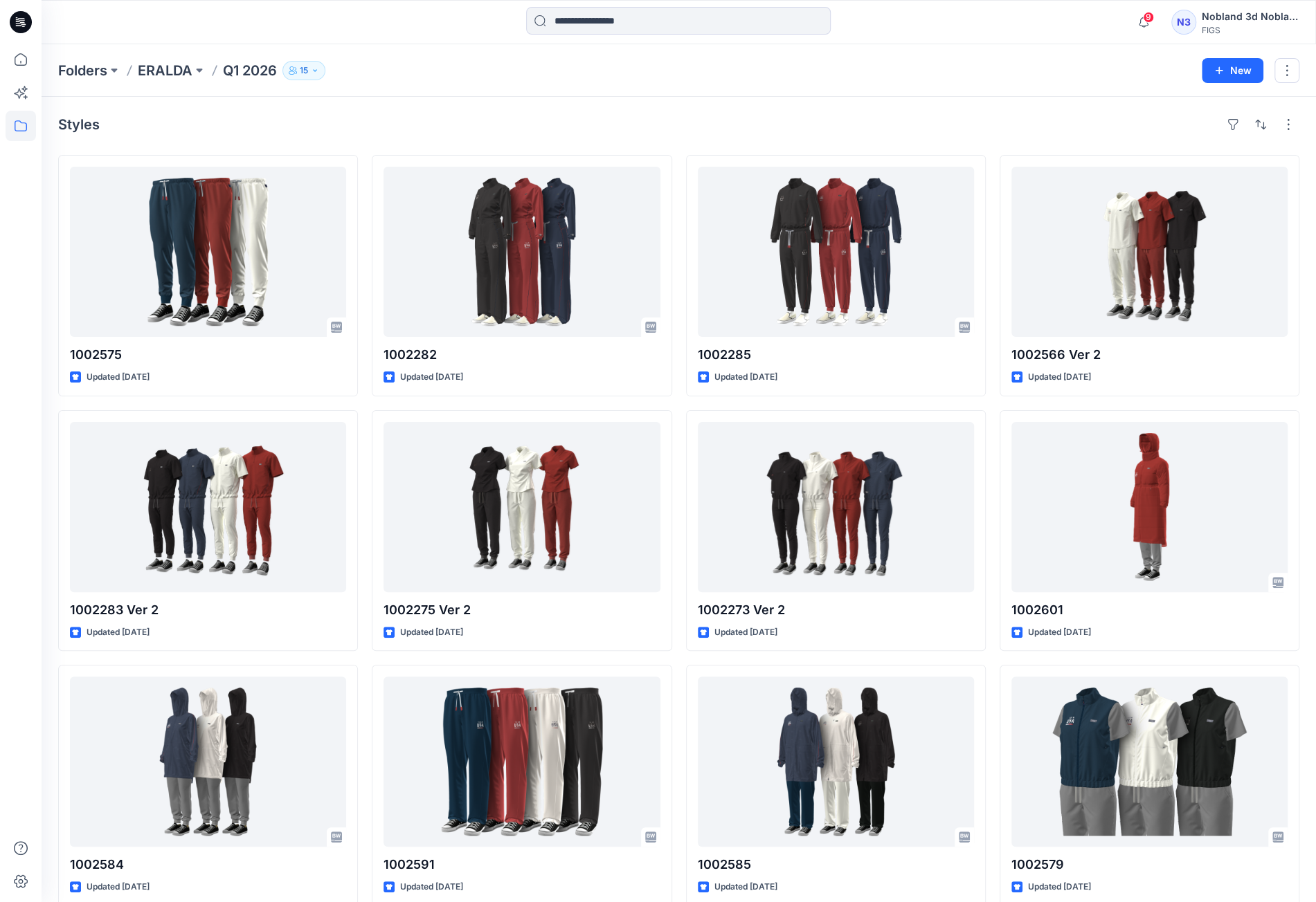
click at [688, 105] on div "Styles 1002575 Updated [DATE] 1002283 Ver 2 Updated [DATE] 1002584 Updated [DAT…" at bounding box center [679, 891] width 1275 height 1590
click at [786, 26] on div at bounding box center [678, 22] width 636 height 31
